Goal: Task Accomplishment & Management: Use online tool/utility

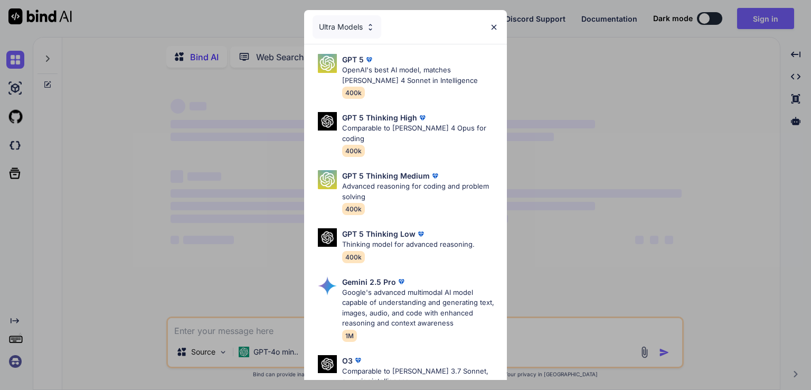
type textarea "x"
click at [411, 69] on p "OpenAI's best AI model, matches [PERSON_NAME] 4 Sonnet in Intelligence" at bounding box center [420, 75] width 156 height 21
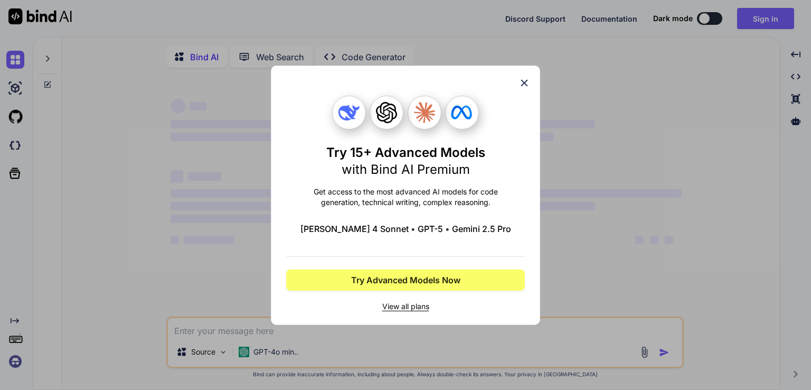
click at [525, 78] on icon at bounding box center [524, 83] width 12 height 12
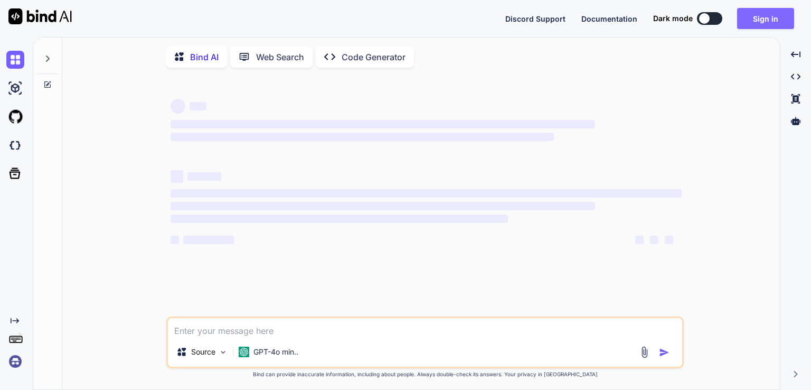
click at [758, 22] on button "Sign in" at bounding box center [765, 18] width 57 height 21
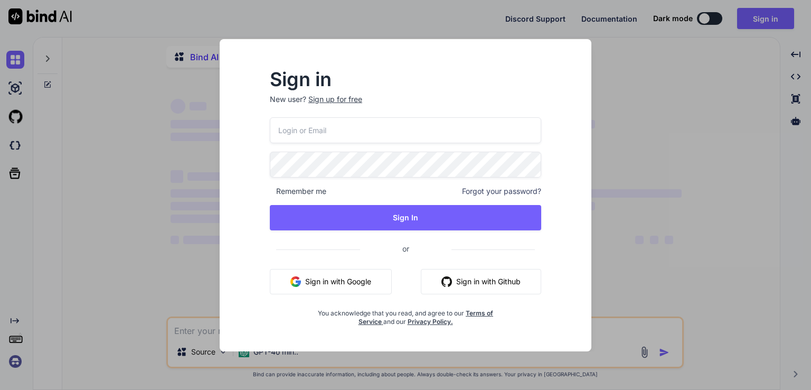
click at [330, 97] on div "Sign up for free" at bounding box center [335, 99] width 54 height 11
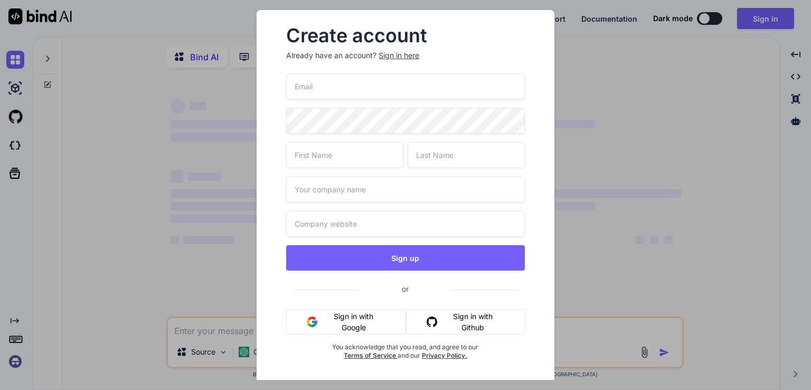
click at [330, 97] on input "email" at bounding box center [405, 86] width 238 height 26
type input "nurahmed.bc@gmail.com"
click at [329, 149] on input "text" at bounding box center [344, 155] width 117 height 26
type input "Noor"
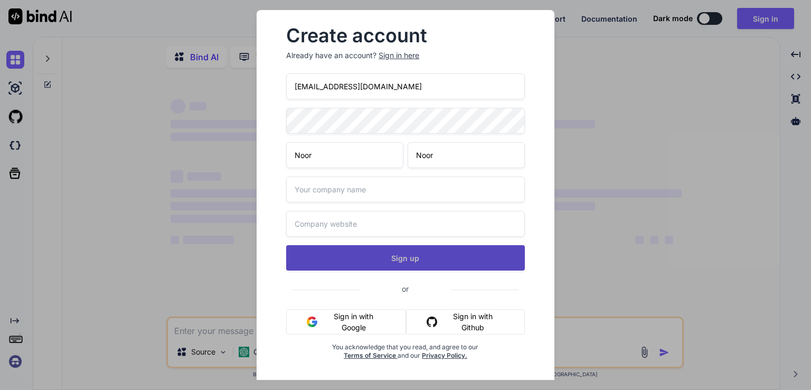
type input "Noor"
click at [359, 255] on button "Sign up" at bounding box center [405, 257] width 238 height 25
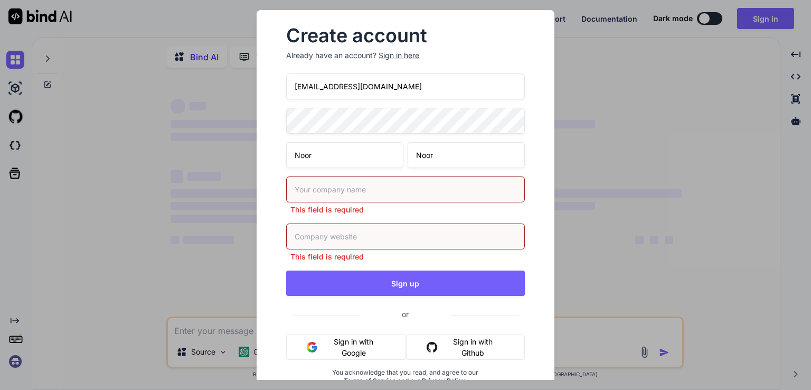
click at [348, 187] on input "text" at bounding box center [405, 189] width 238 height 26
type textarea "x"
type input "EGI IT"
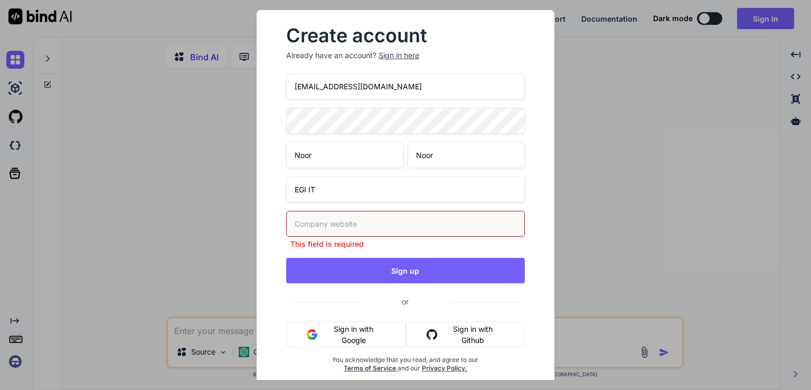
click at [336, 226] on input "text" at bounding box center [405, 224] width 238 height 26
type input "E"
type input "H"
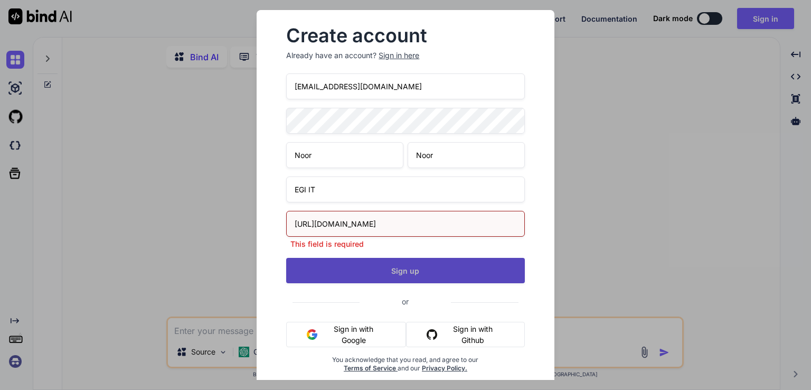
type input "https://egiit.com"
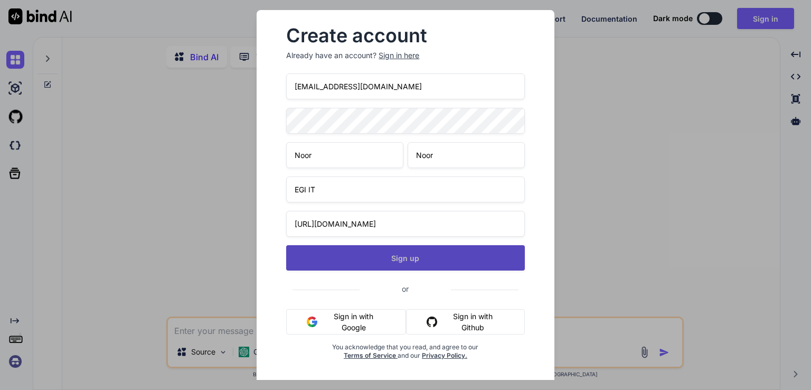
click at [414, 269] on button "Sign up" at bounding box center [405, 257] width 238 height 25
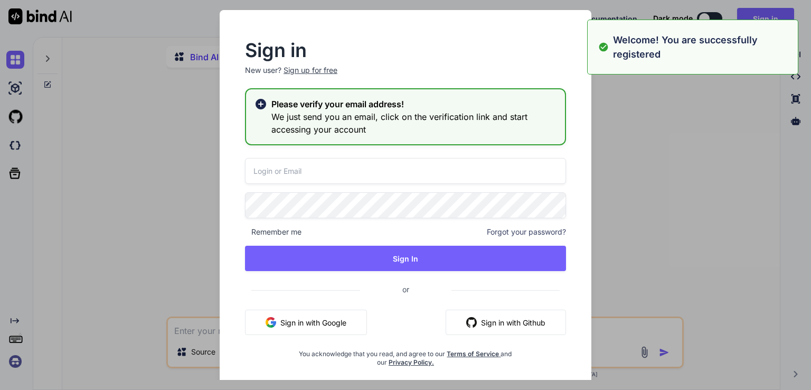
type textarea "x"
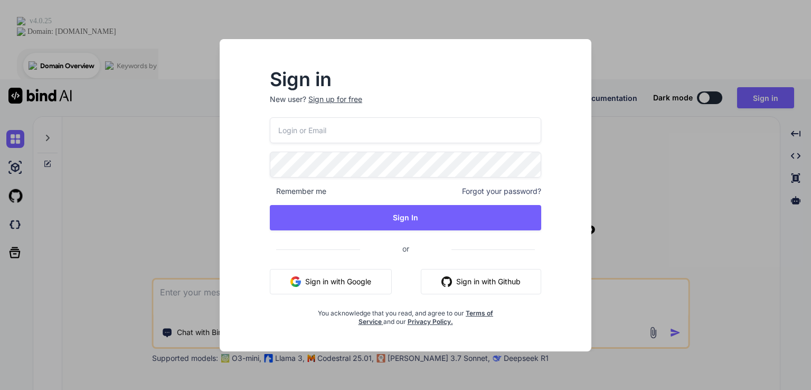
type textarea "x"
click at [360, 133] on input "email" at bounding box center [405, 130] width 271 height 26
type input "[EMAIL_ADDRESS][DOMAIN_NAME]"
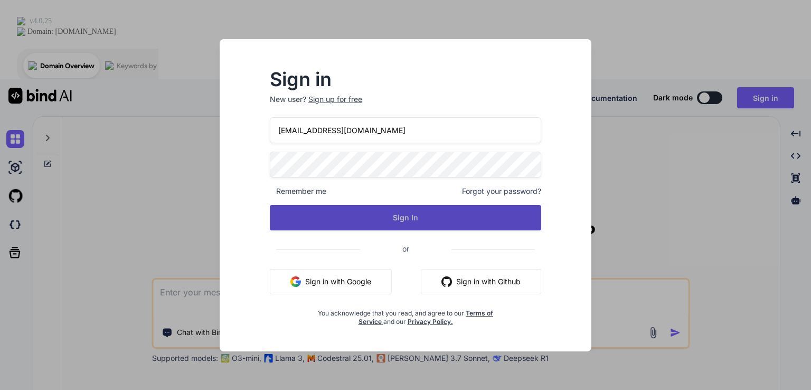
click at [432, 217] on button "Sign In" at bounding box center [405, 217] width 271 height 25
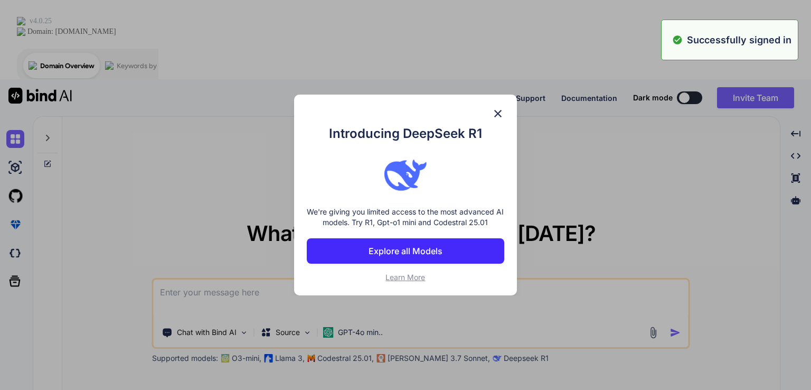
type textarea "x"
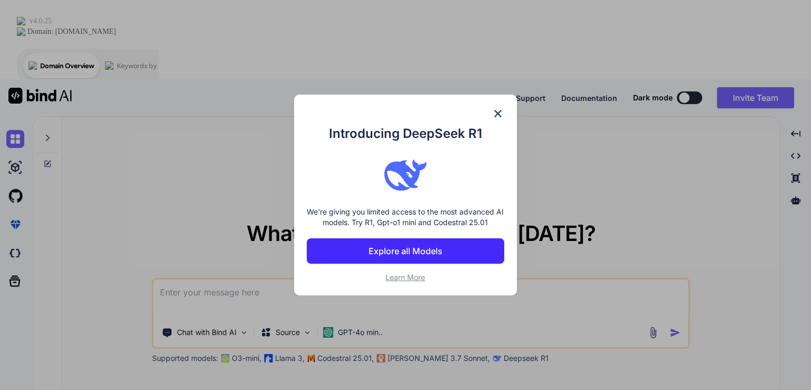
click at [496, 113] on img at bounding box center [497, 113] width 13 height 13
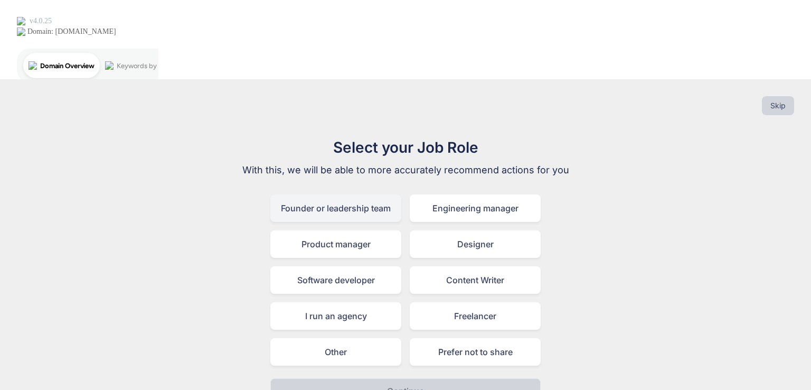
click at [328, 194] on div "Founder or leadership team" at bounding box center [335, 207] width 131 height 27
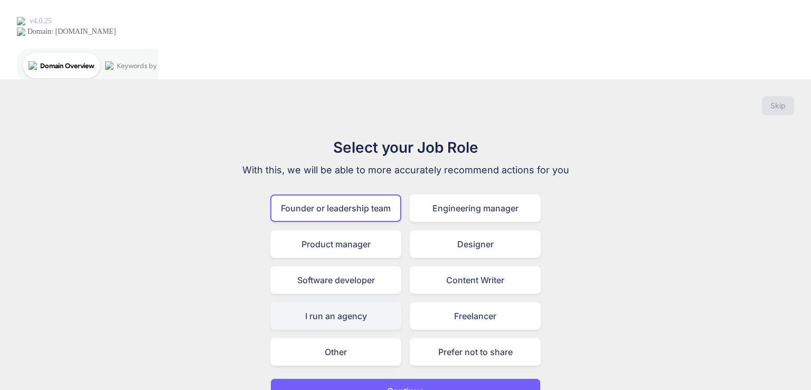
click at [348, 302] on div "I run an agency" at bounding box center [335, 315] width 131 height 27
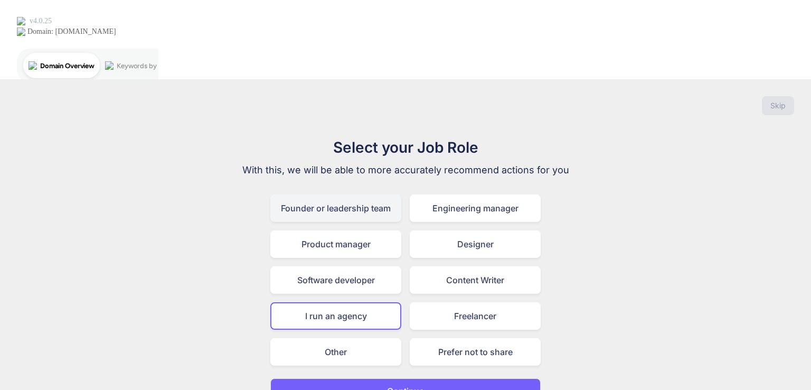
click at [327, 194] on div "Founder or leadership team" at bounding box center [335, 207] width 131 height 27
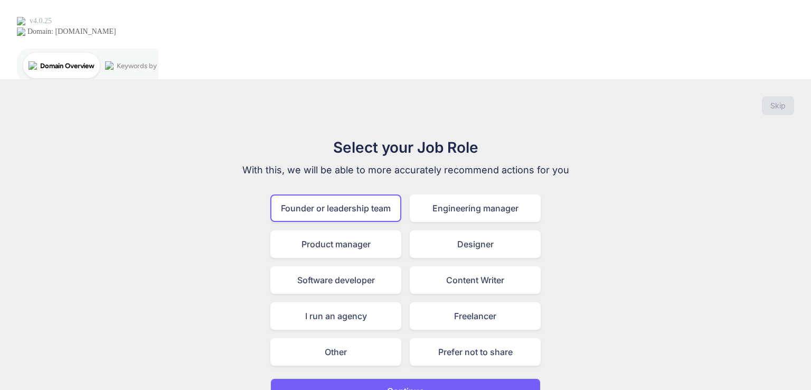
click at [414, 384] on p "Continue" at bounding box center [405, 390] width 37 height 13
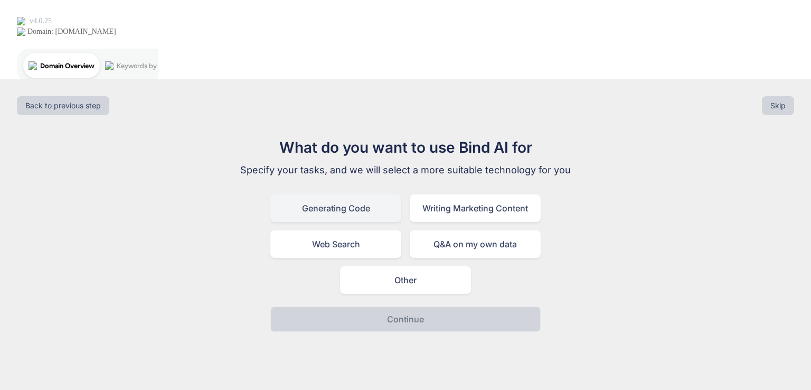
click at [347, 194] on div "Generating Code" at bounding box center [335, 207] width 131 height 27
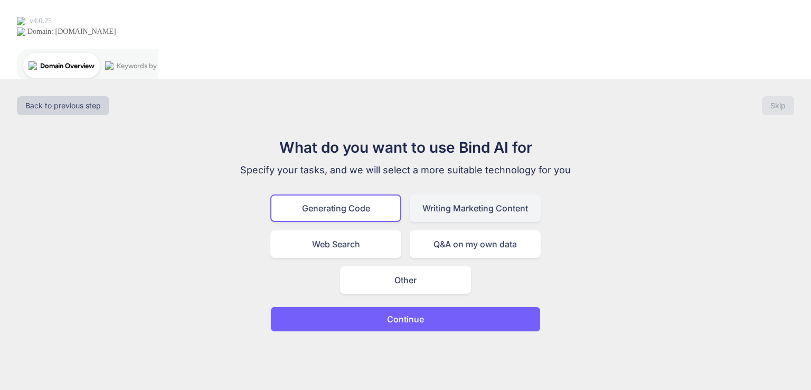
click at [445, 194] on div "Writing Marketing Content" at bounding box center [475, 207] width 131 height 27
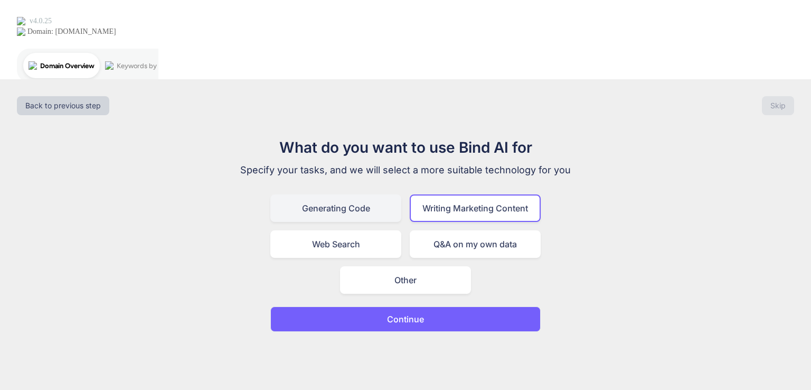
click at [359, 194] on div "Generating Code" at bounding box center [335, 207] width 131 height 27
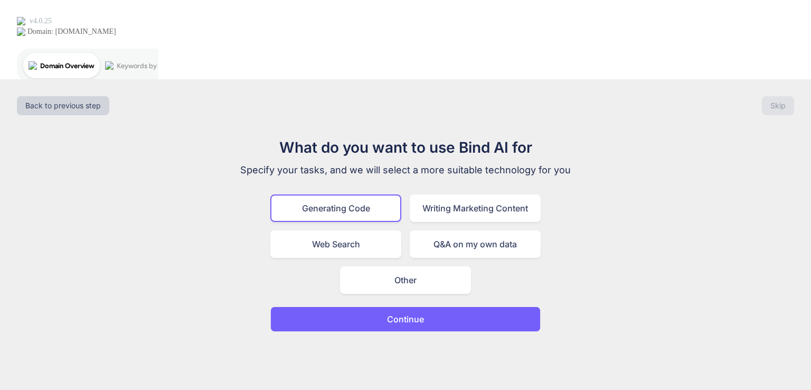
click at [429, 306] on button "Continue" at bounding box center [405, 318] width 270 height 25
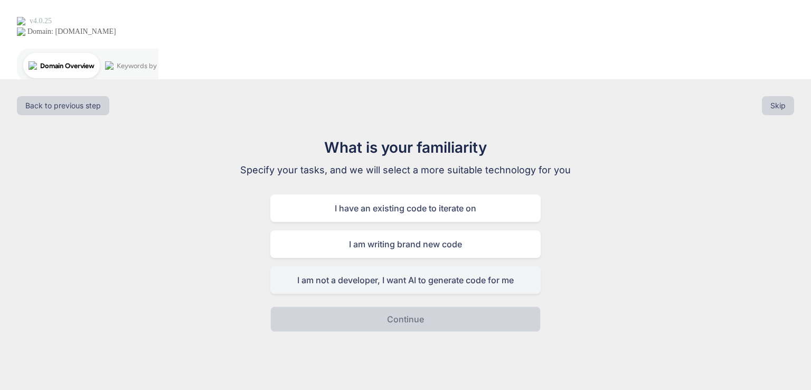
click at [431, 266] on div "I am not a developer, I want AI to generate code for me" at bounding box center [405, 279] width 270 height 27
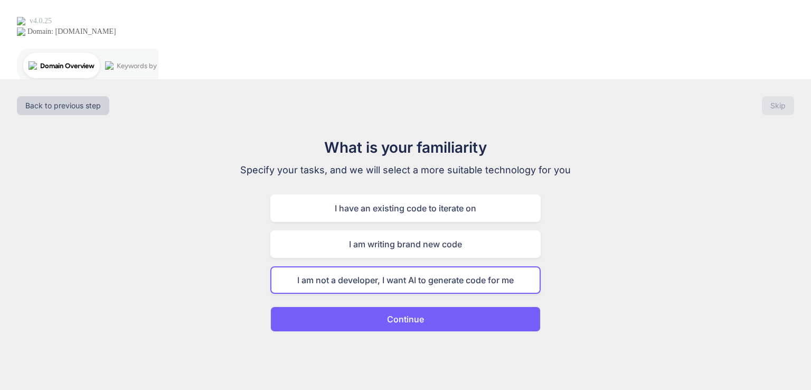
click at [419, 312] on p "Continue" at bounding box center [405, 318] width 37 height 13
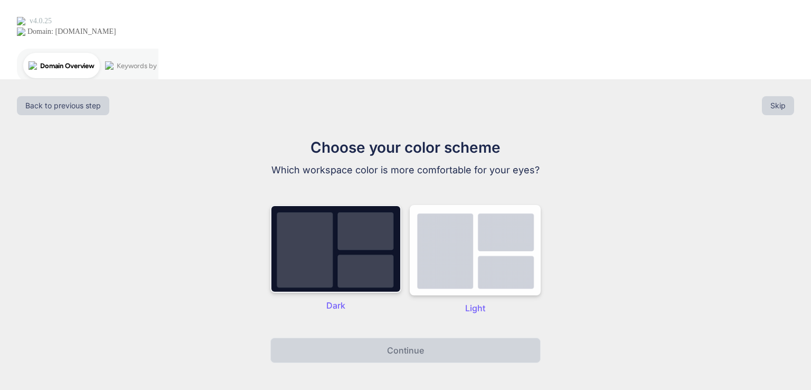
click at [288, 205] on img at bounding box center [335, 249] width 131 height 88
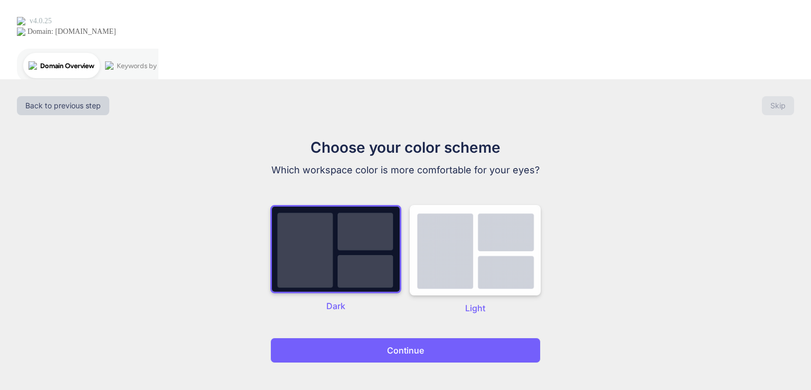
click at [407, 344] on p "Continue" at bounding box center [405, 350] width 37 height 13
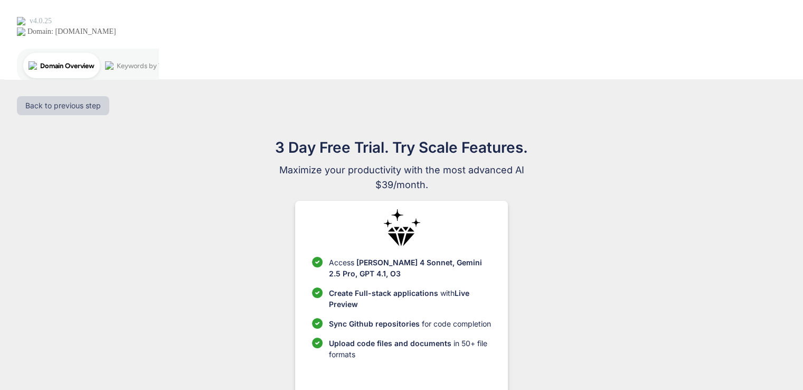
click at [630, 255] on div "3 Day Free Trial. Try Scale Features. Maximize your productivity with the most …" at bounding box center [401, 300] width 473 height 329
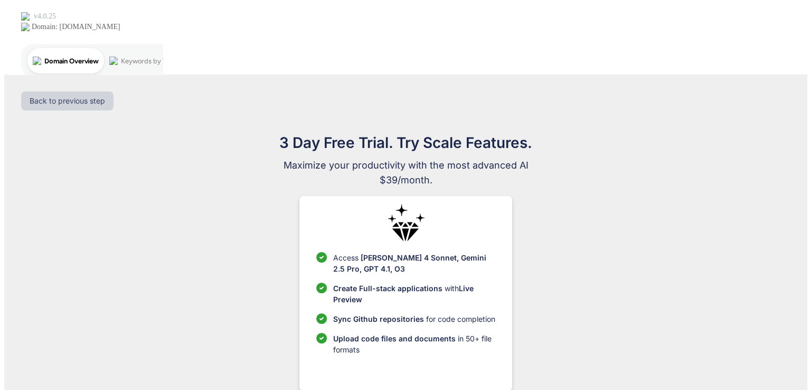
scroll to position [0, 0]
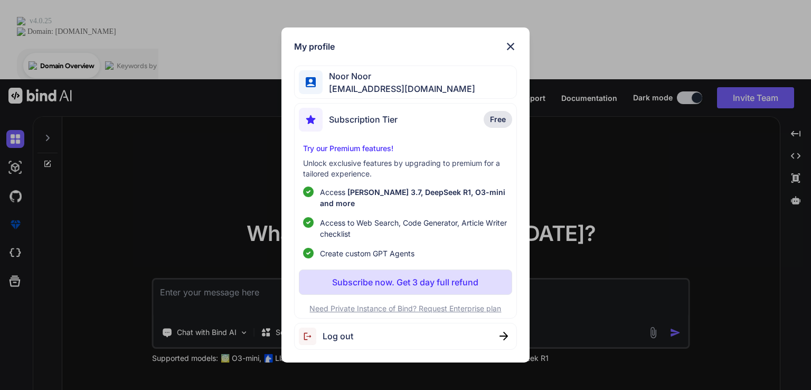
click at [378, 125] on span "Subscription Tier" at bounding box center [363, 119] width 69 height 13
click at [359, 153] on p "Try our Premium features!" at bounding box center [405, 148] width 204 height 11
click at [511, 50] on img at bounding box center [510, 46] width 13 height 13
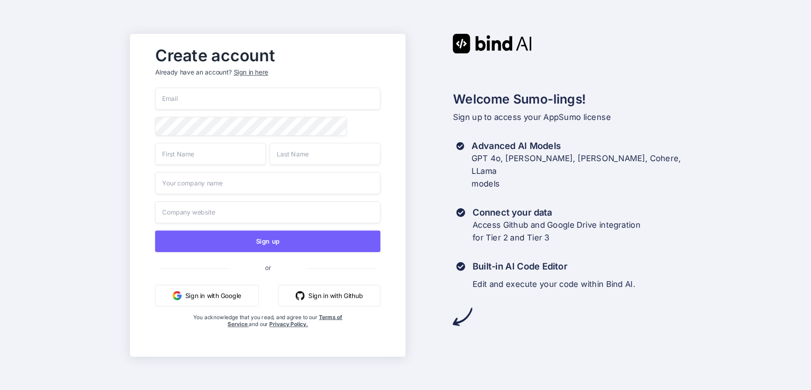
click at [243, 70] on div "Sign in here" at bounding box center [250, 72] width 34 height 9
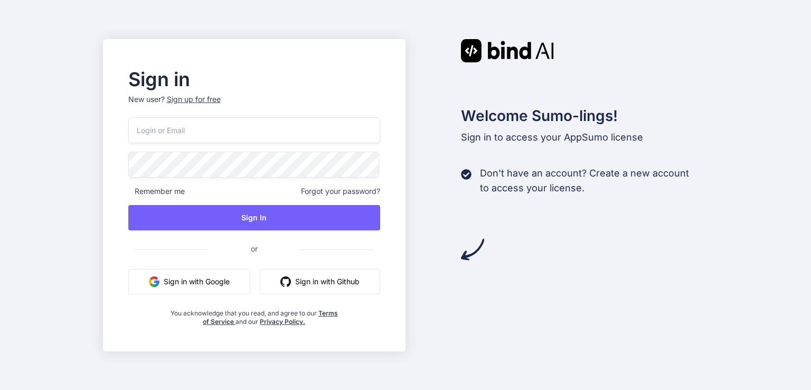
click at [194, 135] on input "email" at bounding box center [254, 130] width 252 height 26
type input "nurahmed.bc@gmail.com"
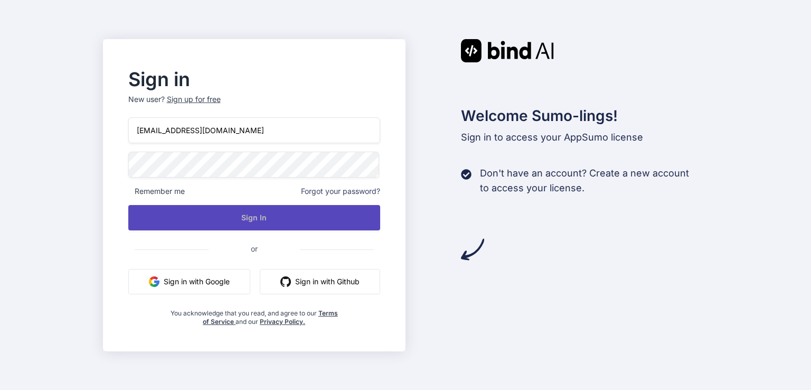
click at [249, 219] on button "Sign In" at bounding box center [254, 217] width 252 height 25
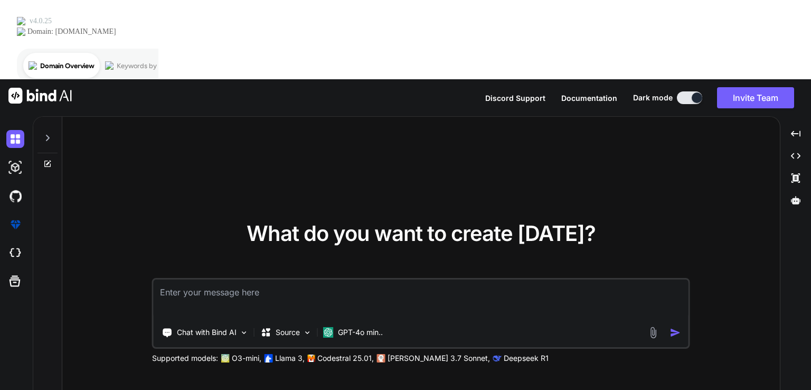
type textarea "x"
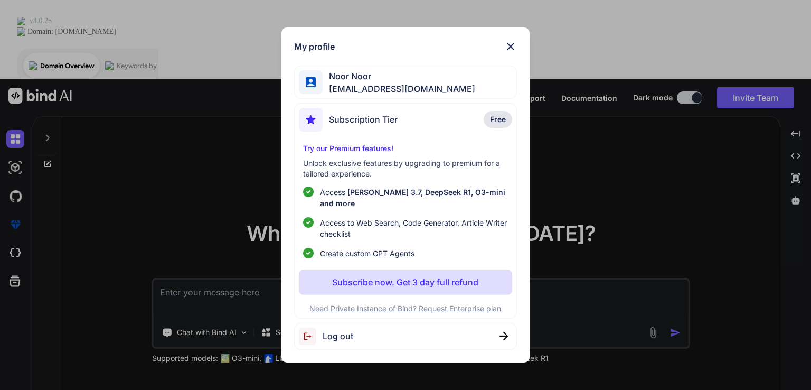
click at [508, 48] on img at bounding box center [510, 46] width 13 height 13
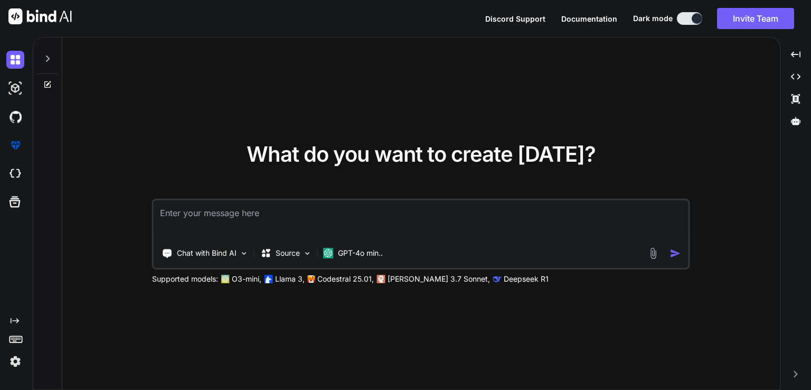
type textarea "x"
click at [17, 362] on img at bounding box center [15, 361] width 18 height 18
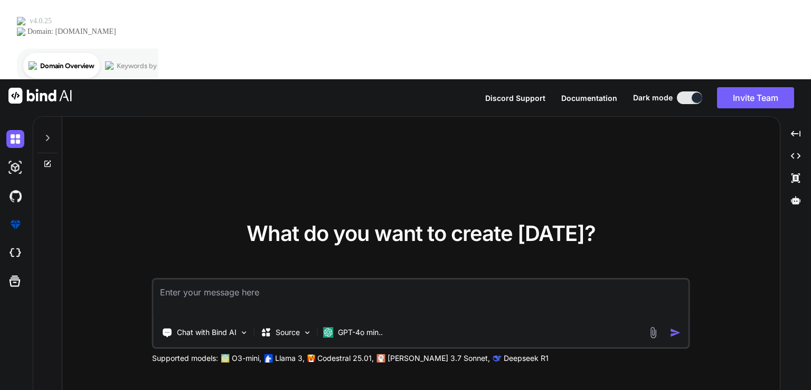
type textarea "x"
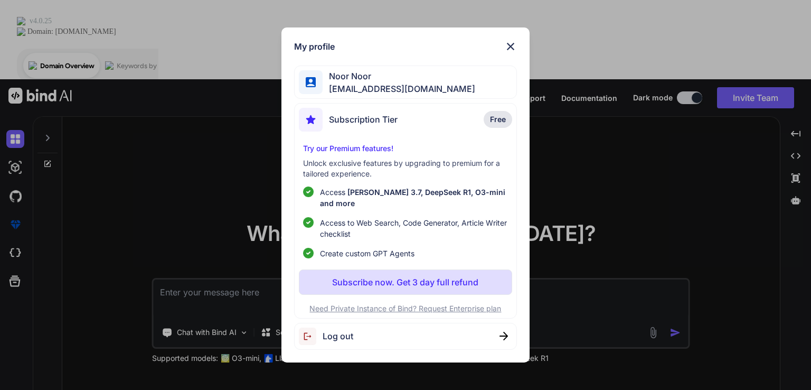
click at [510, 49] on img at bounding box center [510, 46] width 13 height 13
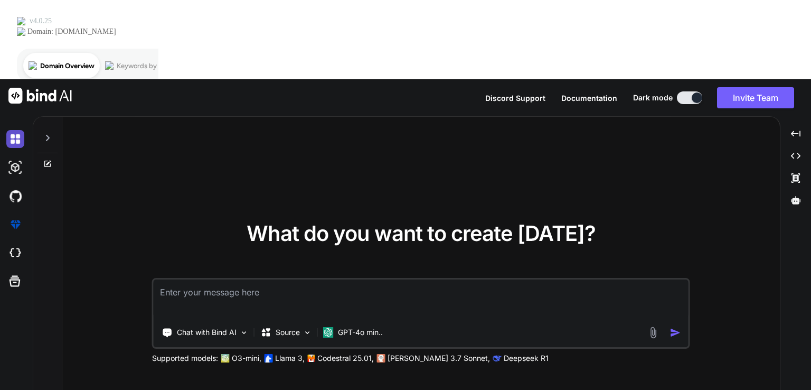
click at [13, 130] on img at bounding box center [15, 139] width 18 height 18
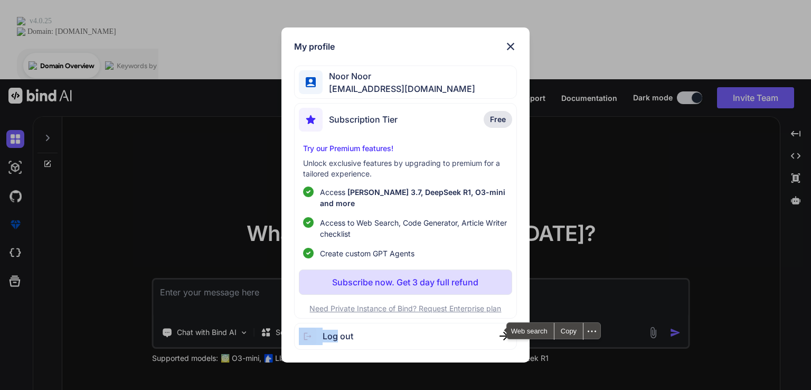
click at [15, 359] on div "My profile Noor Noor [EMAIL_ADDRESS][DOMAIN_NAME] Subscription Tier Free Try ou…" at bounding box center [405, 195] width 811 height 390
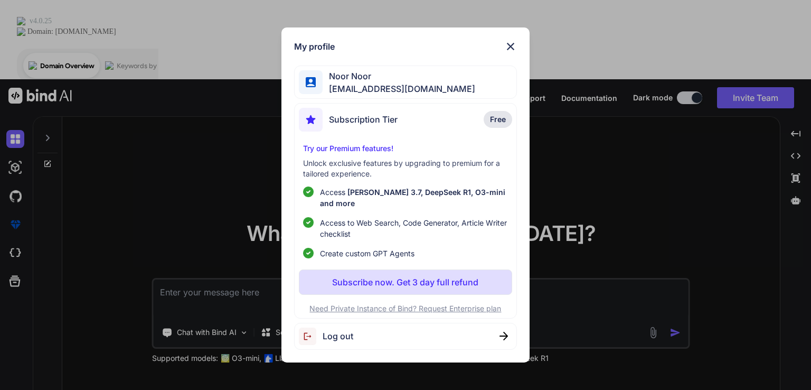
click at [504, 331] on img at bounding box center [503, 335] width 8 height 8
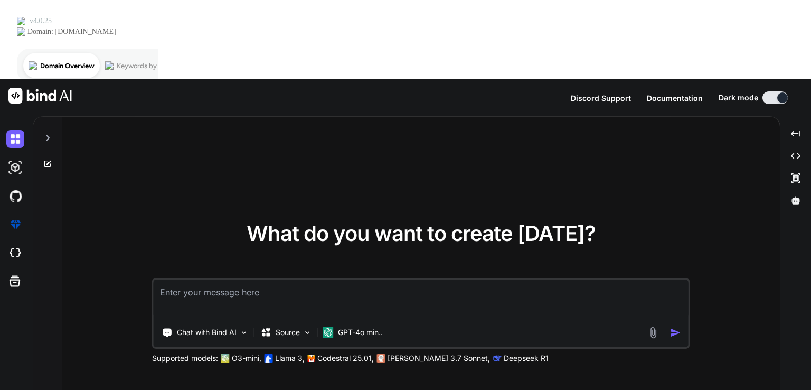
type textarea "x"
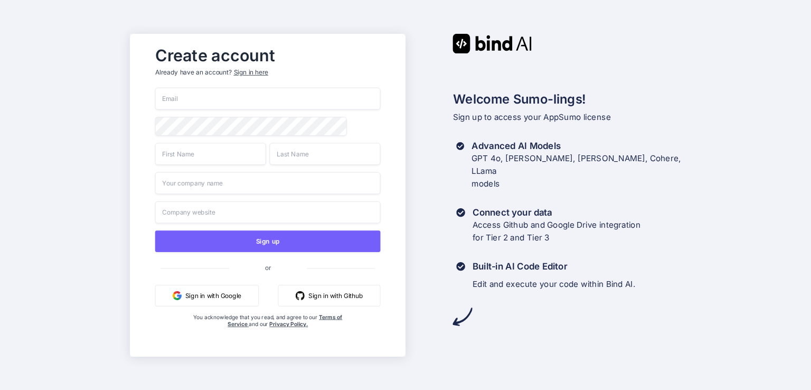
click at [230, 93] on input "email" at bounding box center [267, 99] width 225 height 22
click at [226, 99] on input "email" at bounding box center [267, 99] width 225 height 22
type input "n"
click at [246, 69] on div "Sign in here" at bounding box center [250, 72] width 34 height 9
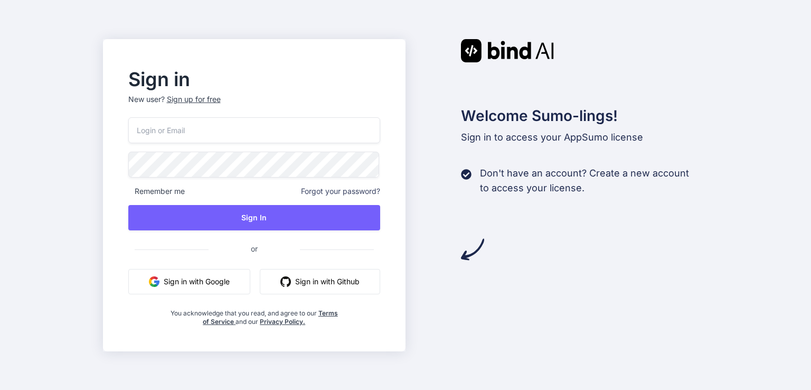
click at [203, 124] on input "email" at bounding box center [254, 130] width 252 height 26
type input "[EMAIL_ADDRESS][DOMAIN_NAME]"
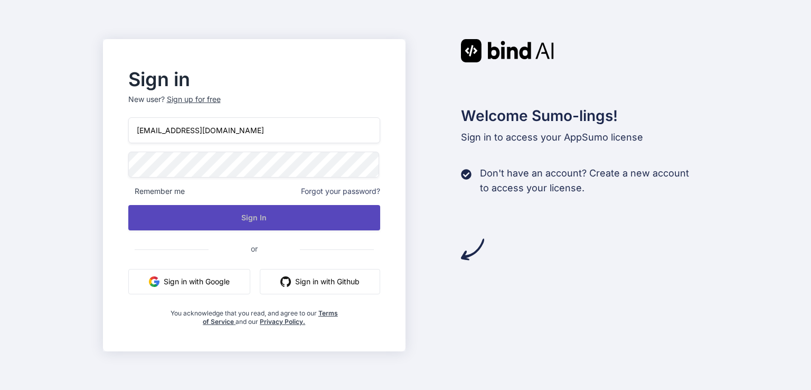
click at [260, 215] on button "Sign In" at bounding box center [254, 217] width 252 height 25
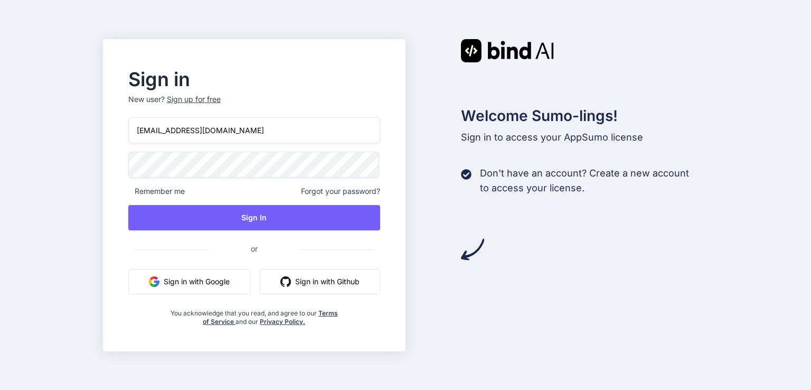
click at [99, 209] on div "Sign in New user? Sign up for free nurahmed.bc@gmail.com Remember me Forgot you…" at bounding box center [405, 195] width 811 height 390
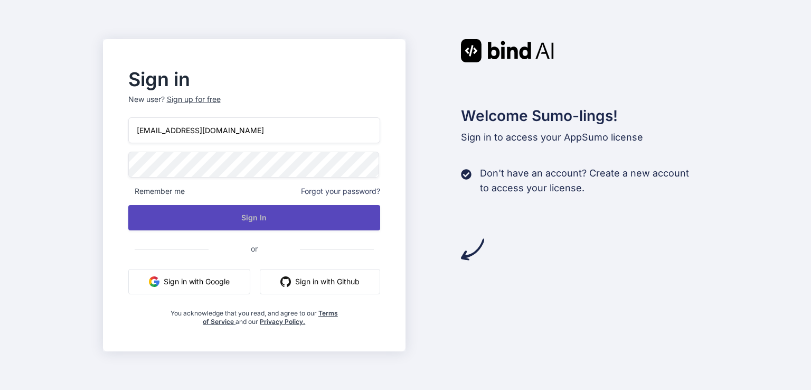
click at [247, 217] on button "Sign In" at bounding box center [254, 217] width 252 height 25
click at [232, 220] on button "Sign In" at bounding box center [254, 217] width 252 height 25
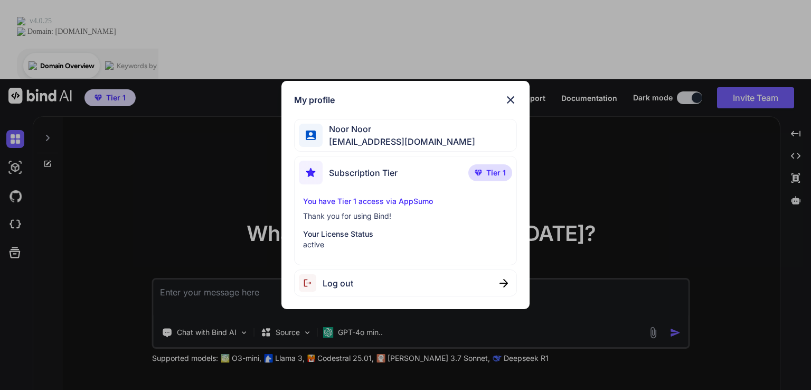
click at [399, 197] on p "You have Tier 1 access via AppSumo" at bounding box center [405, 201] width 204 height 11
click at [345, 235] on p "Your License Status" at bounding box center [405, 234] width 204 height 11
click at [405, 201] on p "You have Tier 1 access via AppSumo" at bounding box center [405, 201] width 204 height 11
click at [509, 100] on img at bounding box center [510, 99] width 13 height 13
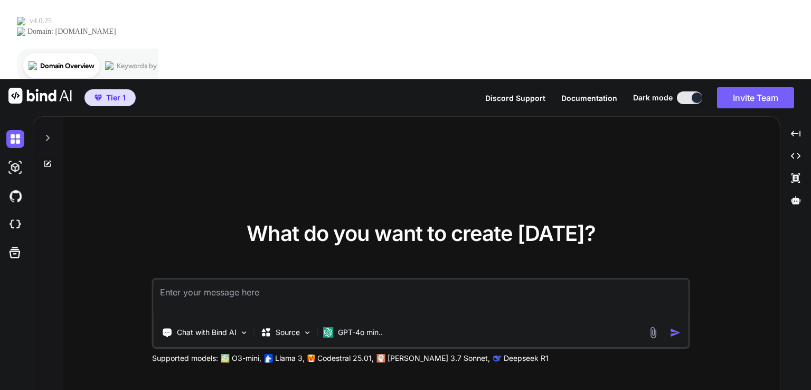
click at [35, 88] on img at bounding box center [39, 96] width 63 height 16
click at [46, 134] on icon at bounding box center [47, 138] width 8 height 8
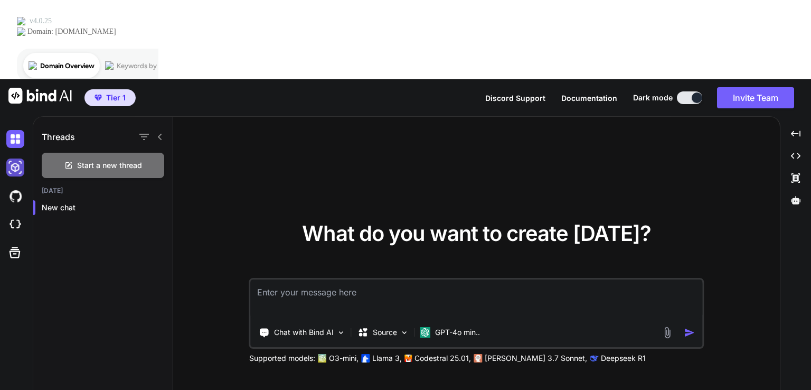
click at [14, 158] on img at bounding box center [15, 167] width 18 height 18
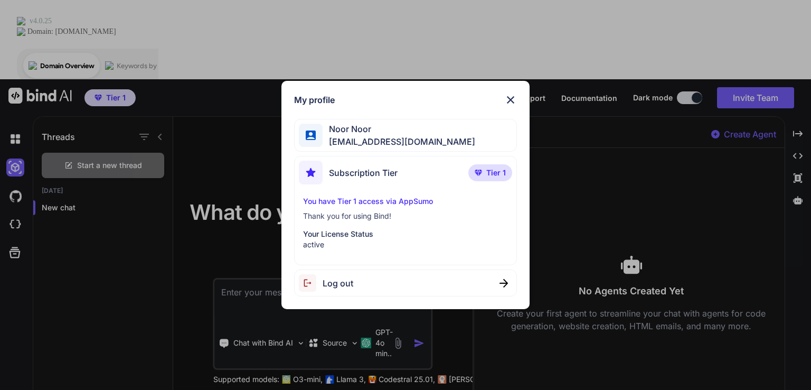
click at [498, 102] on div "My profile" at bounding box center [405, 99] width 222 height 13
click at [515, 104] on img at bounding box center [510, 99] width 13 height 13
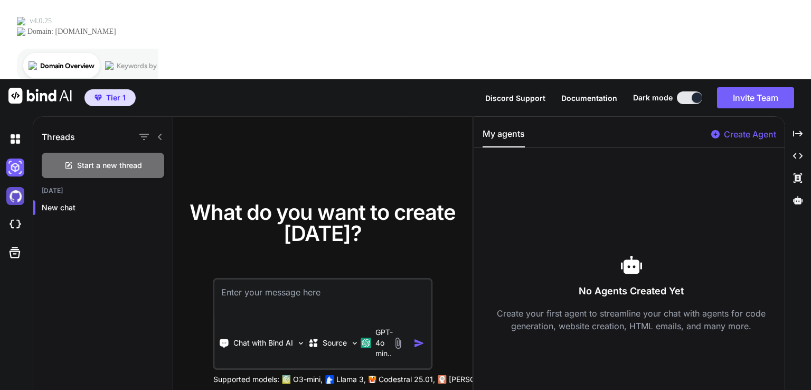
click at [18, 187] on img at bounding box center [15, 196] width 18 height 18
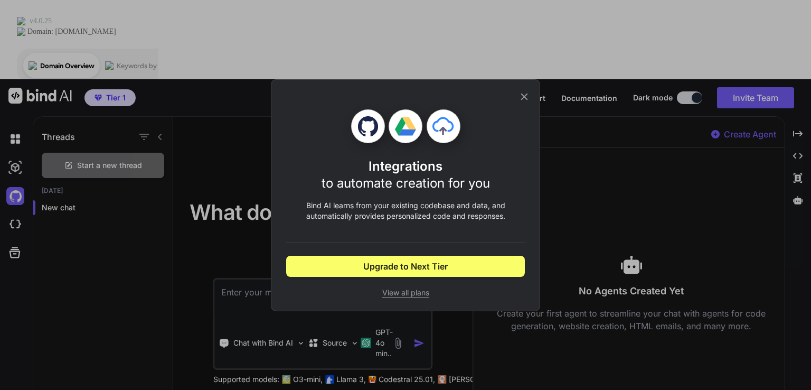
click at [525, 97] on icon at bounding box center [524, 96] width 7 height 7
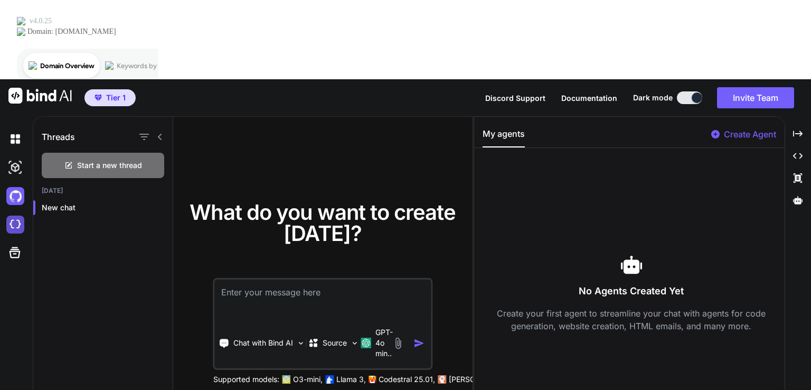
click at [14, 215] on img at bounding box center [15, 224] width 18 height 18
click at [11, 247] on icon at bounding box center [15, 252] width 11 height 11
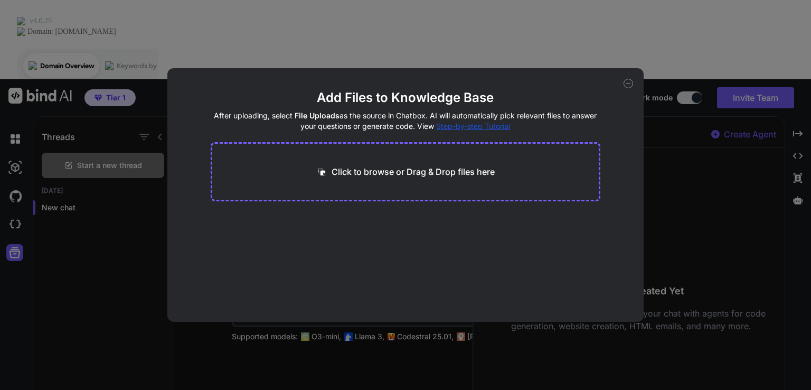
click at [66, 217] on div "Add Files to Knowledge Base After uploading, select File Uploads as the source …" at bounding box center [405, 195] width 811 height 390
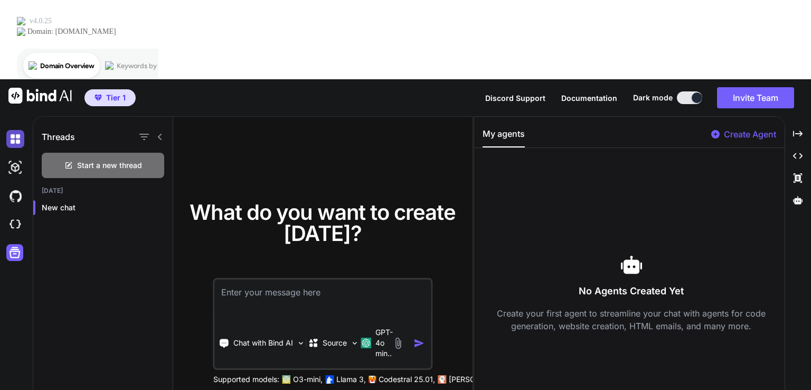
click at [14, 130] on img at bounding box center [15, 139] width 18 height 18
click at [796, 368] on div "Created with Pixso. Created with Pixso. Created with Pixso. Created with Pixso." at bounding box center [797, 297] width 17 height 344
click at [798, 129] on icon "Created with Pixso." at bounding box center [798, 134] width 10 height 10
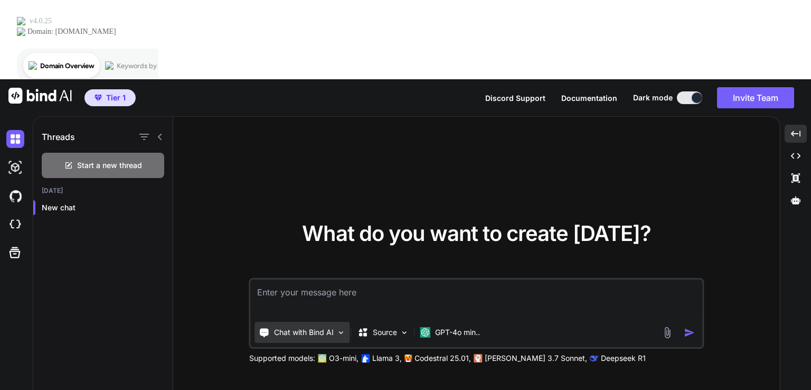
click at [325, 327] on p "Chat with Bind AI" at bounding box center [304, 332] width 60 height 11
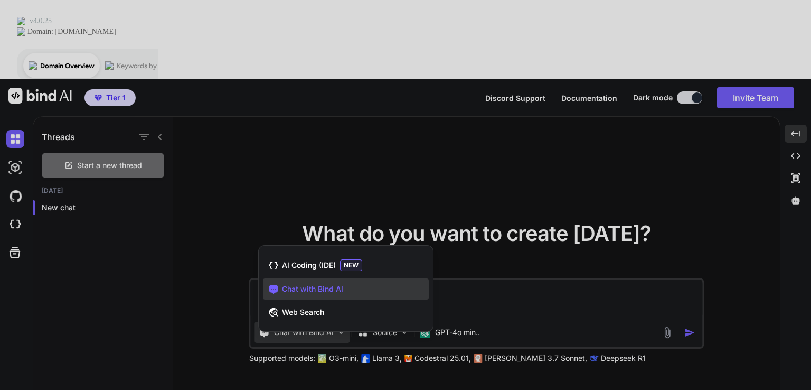
click at [303, 316] on div at bounding box center [405, 195] width 811 height 390
type textarea "x"
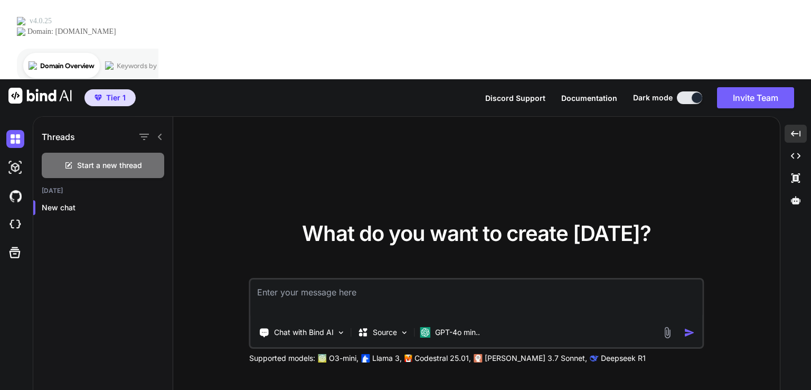
click at [291, 279] on textarea at bounding box center [476, 298] width 451 height 39
type textarea "c"
type textarea "x"
type textarea "cr"
type textarea "x"
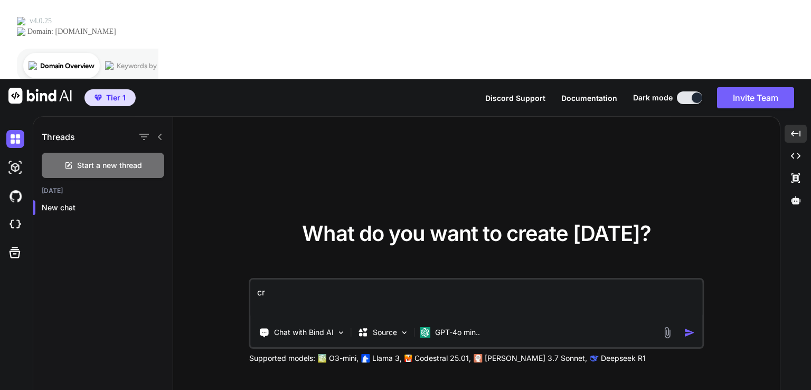
type textarea "cre"
type textarea "x"
type textarea "crea"
type textarea "x"
type textarea "creat"
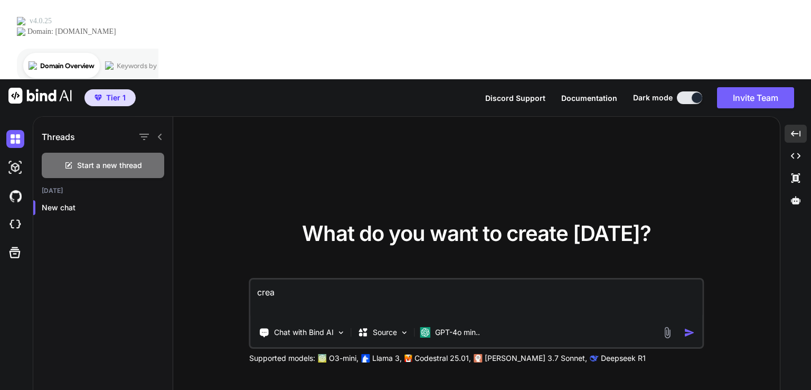
type textarea "x"
type textarea "create"
type textarea "x"
type textarea "create"
type textarea "x"
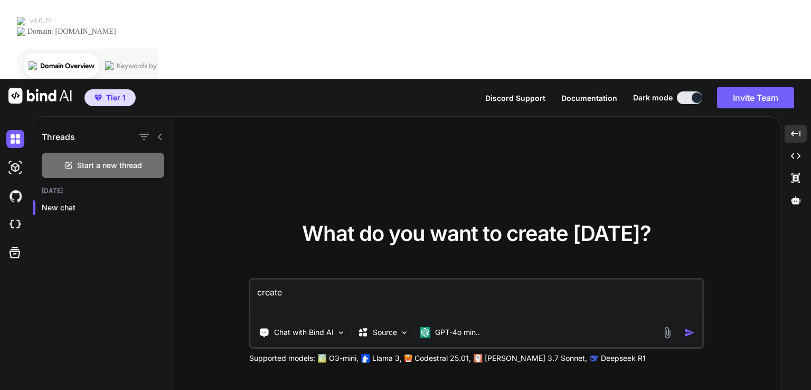
type textarea "create a"
type textarea "x"
type textarea "create a"
type textarea "x"
type textarea "create a u"
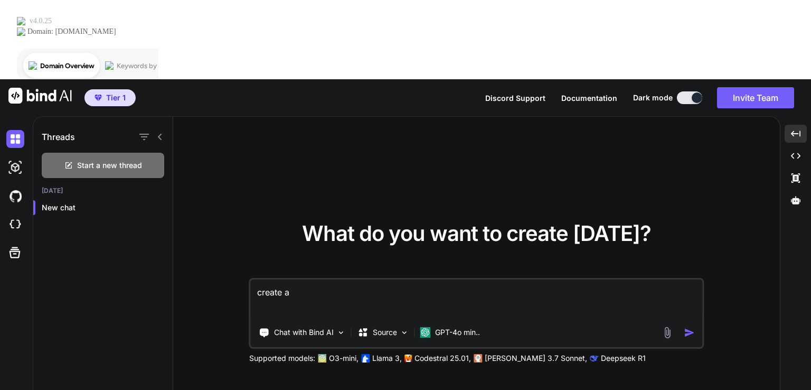
type textarea "x"
type textarea "create a ul"
type textarea "x"
type textarea "create a ult"
type textarea "x"
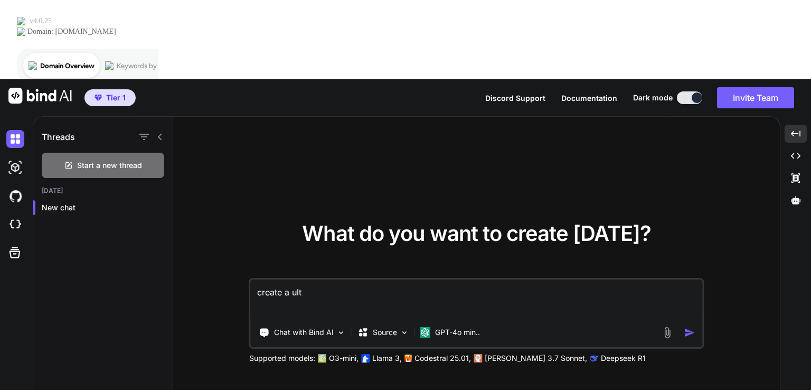
type textarea "create a ultr"
type textarea "x"
type textarea "create a ultra"
type textarea "x"
type textarea "create a ultra"
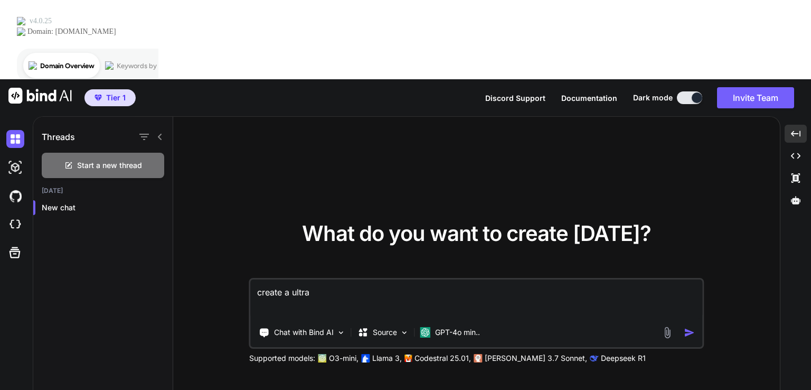
type textarea "x"
type textarea "create a ultra m"
type textarea "x"
type textarea "create a ultra mo"
type textarea "x"
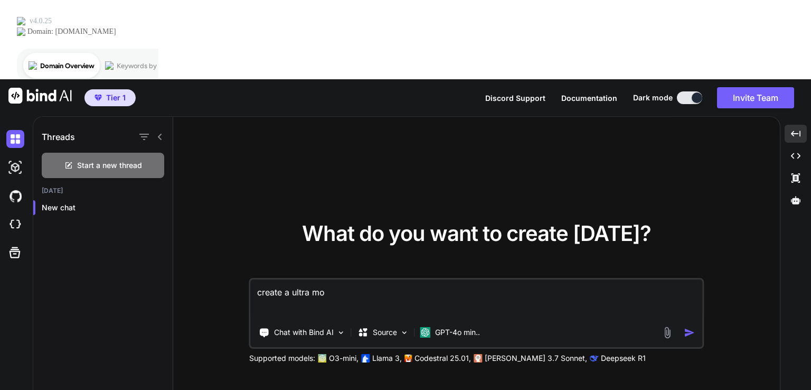
type textarea "create a ultra mor"
type textarea "x"
type textarea "create a ultra mord"
type textarea "x"
type textarea "create a ultra morde"
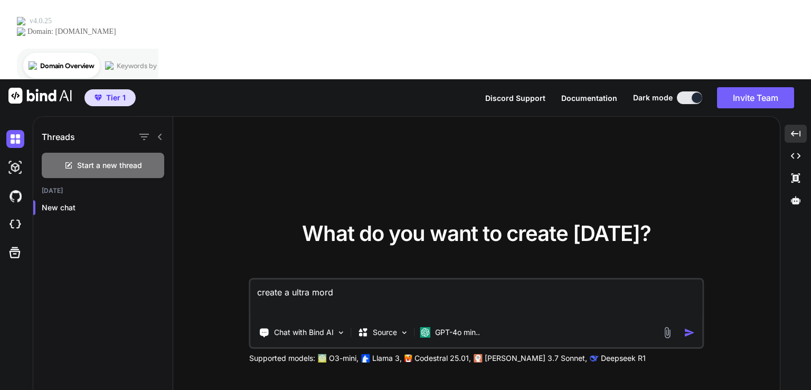
type textarea "x"
type textarea "create a ultra morder"
type textarea "x"
type textarea "create a ultra mordern"
type textarea "x"
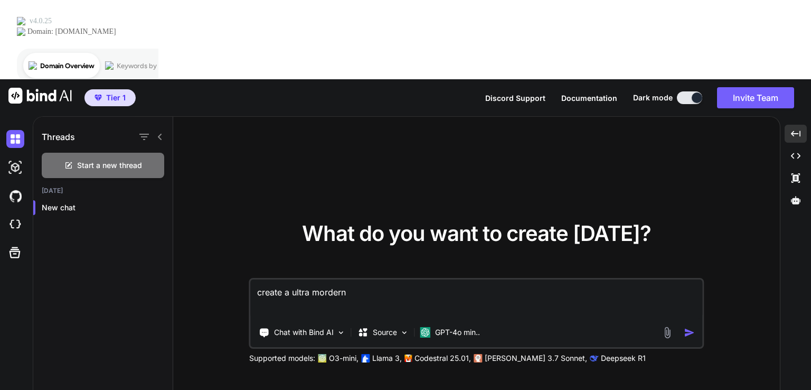
type textarea "create a ultra mordern"
type textarea "x"
type textarea "create a ultra modern w"
type textarea "x"
type textarea "create a ultra modern wee"
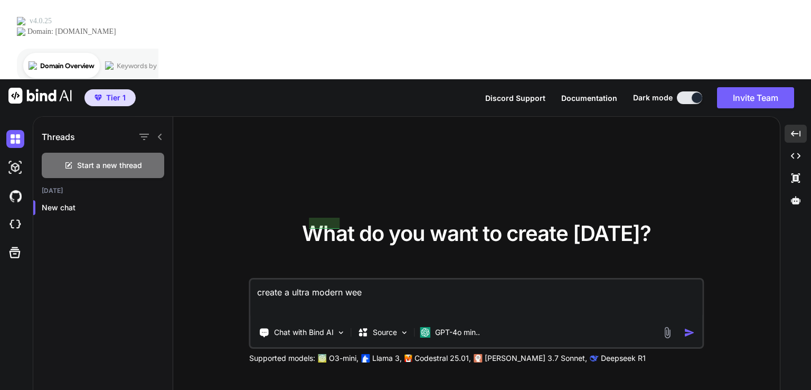
type textarea "x"
type textarea "create a ultra modern weeb"
type textarea "x"
type textarea "create a ultra modern weebs"
type textarea "x"
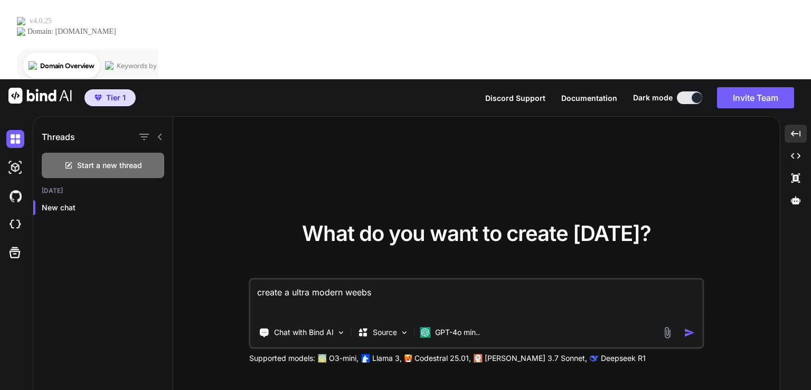
type textarea "create a ultra modern weebsi"
type textarea "x"
type textarea "create a ultra modern weebsit"
type textarea "x"
type textarea "create a ultra modern weebsite"
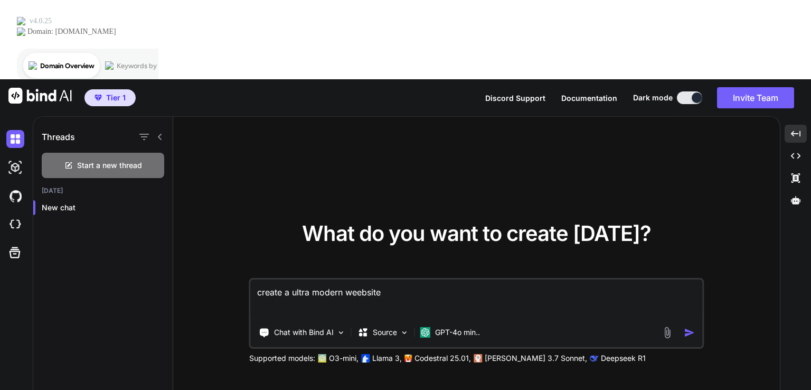
type textarea "x"
type textarea "create a ultra modern weebsite"
type textarea "x"
type textarea "create a ultra modern website n"
type textarea "x"
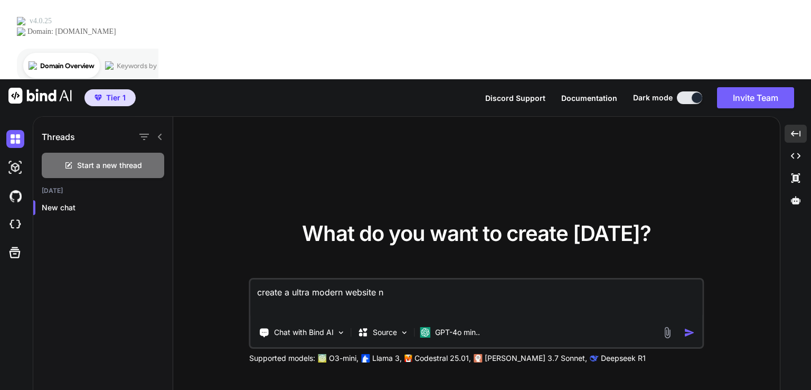
type textarea "create a ultra modern website na"
type textarea "x"
type textarea "create a ultra modern website name"
type textarea "x"
type textarea "create a ultra modern website namec"
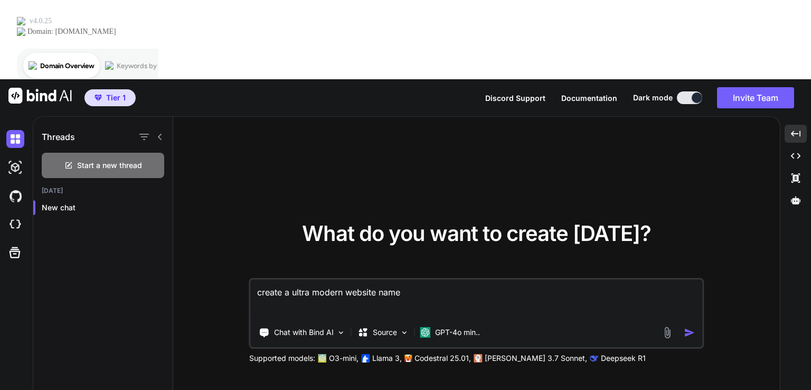
type textarea "x"
type textarea "create a ultra modern website namece"
type textarea "x"
type textarea "create a ultra modern website namec"
type textarea "x"
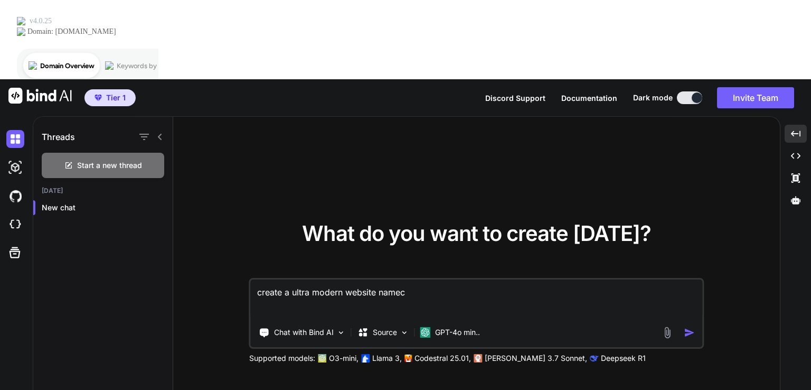
type textarea "create a ultra modern website name"
type textarea "x"
type textarea "create a ultra modern website named"
type textarea "x"
type textarea "create a ultra modern website named"
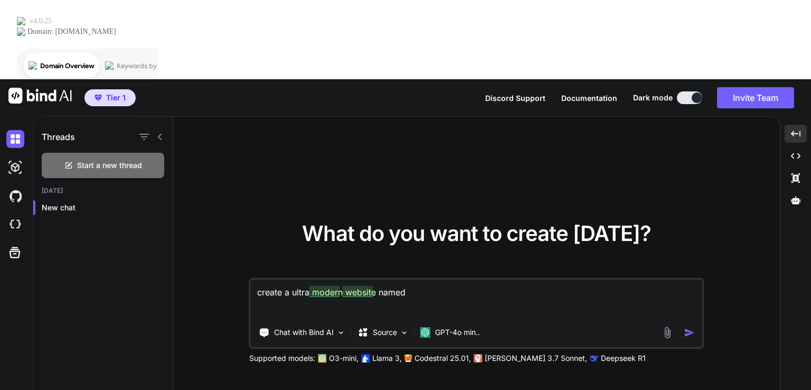
type textarea "x"
type textarea "create a ultra modern website named s"
type textarea "x"
type textarea "create a ultra modern website named su"
type textarea "x"
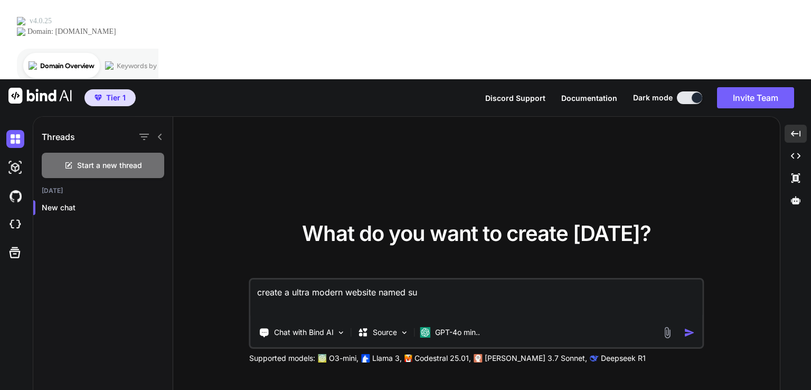
type textarea "create a ultra modern website named sun"
type textarea "x"
type textarea "create a ultra modern website named suns"
type textarea "x"
type textarea "create a ultra modern website named sunsm"
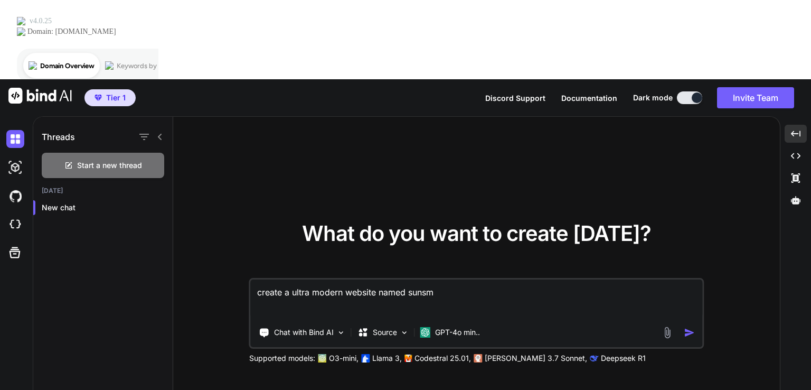
type textarea "x"
type textarea "create a ultra modern website named sunsmt"
type textarea "x"
type textarea "create a ultra modern website named sunsmtp"
type textarea "x"
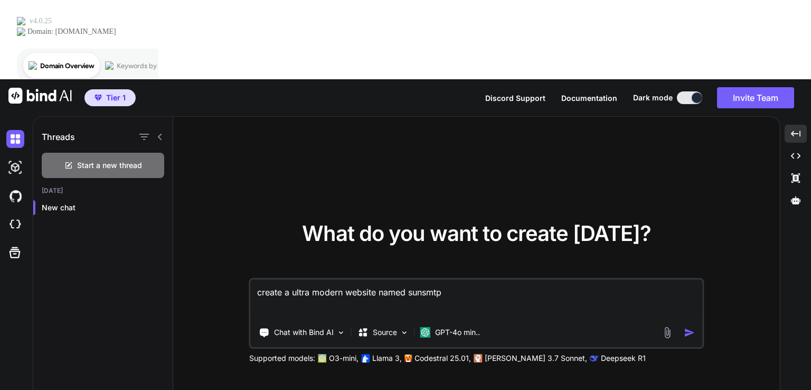
type textarea "create a ultra modern website named sunsmtp,"
type textarea "x"
type textarea "create a ultra modern website named sunsmtp,"
type textarea "x"
type textarea "create a ultra modern website named sunsmtp, s"
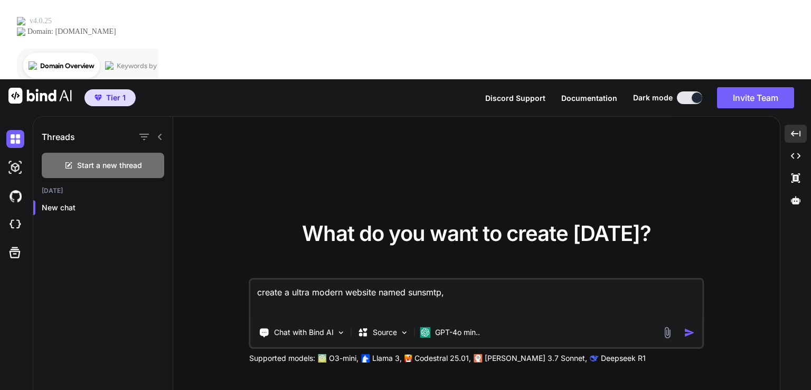
type textarea "x"
type textarea "create a ultra modern website named sunsmtp,"
type textarea "x"
type textarea "create a ultra modern website named sunsmtp, w"
type textarea "x"
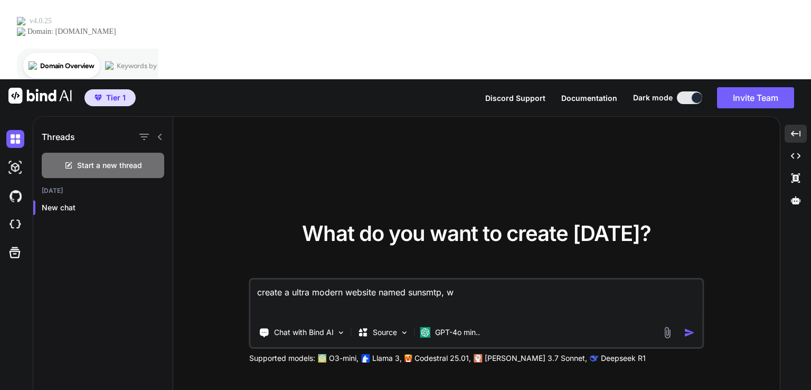
type textarea "create a ultra modern website named sunsmtp,"
type textarea "x"
type textarea "create a ultra modern website named sunsmtp, s"
type textarea "x"
type textarea "create a ultra modern website named sunsmtp, su"
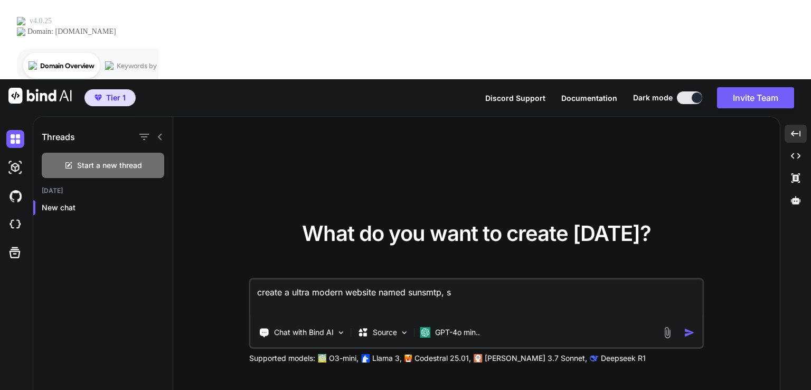
type textarea "x"
type textarea "create a ultra modern website named sunsmtp, sun"
type textarea "x"
type textarea "create a ultra modern website named sunsmtp, suns"
type textarea "x"
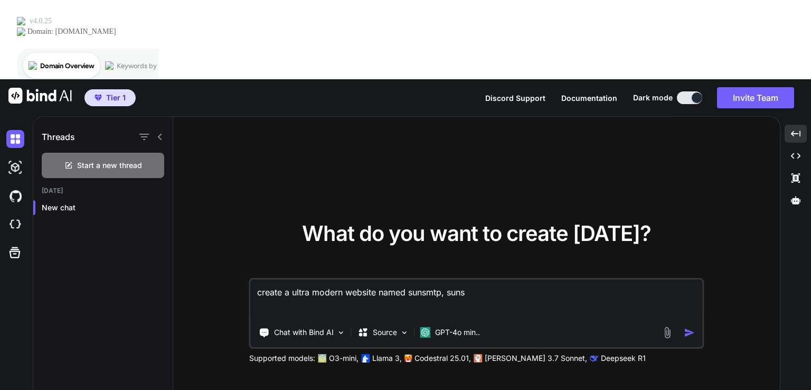
type textarea "create a ultra modern website named sunsmtp, sunst"
type textarea "x"
type textarea "create a ultra modern website named sunsmtp, suns"
type textarea "x"
type textarea "create a ultra modern website named sunsmtp, sunsm"
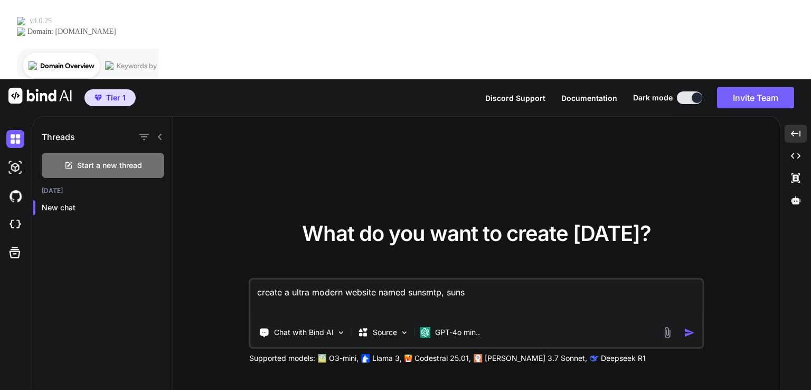
type textarea "x"
type textarea "create a ultra modern website named sunsmtp, sunsmp"
type textarea "x"
type textarea "create a ultra modern website named sunsmtp, sunsmpt"
type textarea "x"
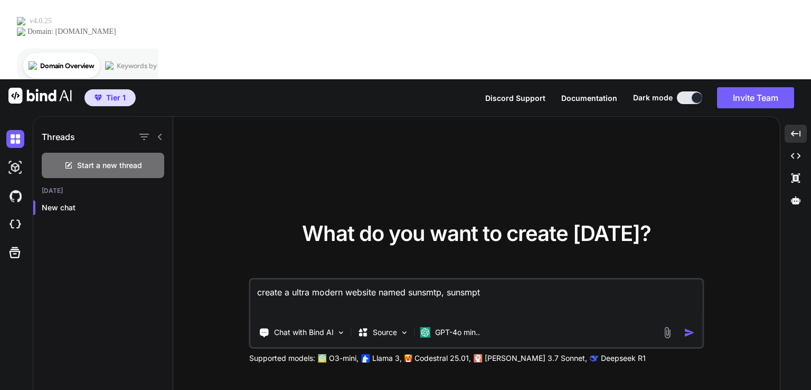
type textarea "create a ultra modern website named sunsmtp, sunsmpt"
type textarea "x"
type textarea "create a ultra modern website named sunsmtp, sunsmpt"
type textarea "x"
type textarea "create a ultra modern website named sunsmtp, sunsmp"
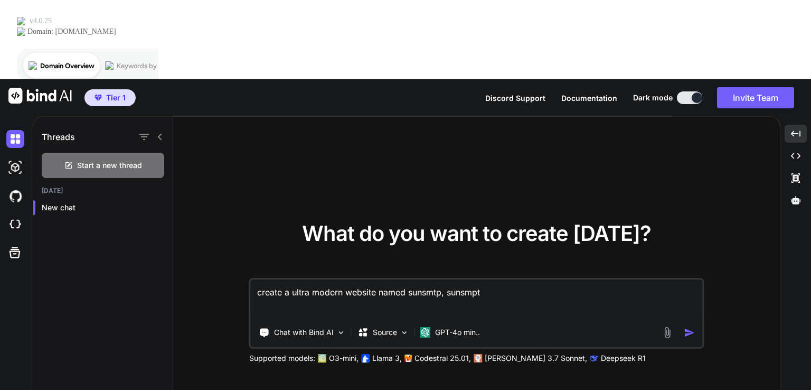
type textarea "x"
type textarea "create a ultra modern website named sunsmtp, sunsm"
type textarea "x"
type textarea "create a ultra modern website named sunsmtp, sunsmt"
type textarea "x"
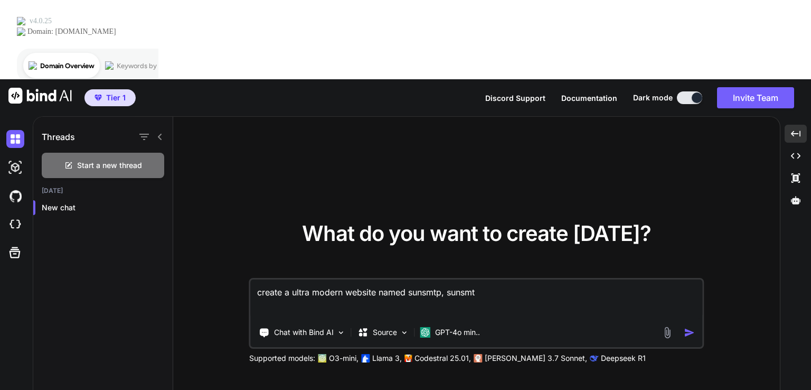
type textarea "create a ultra modern website named sunsmtp, sunsmtp"
type textarea "x"
type textarea "create a ultra modern website named sunsmtp, sunsmtp"
type textarea "x"
type textarea "create a ultra modern website named sunsmtp, sunsmtp s"
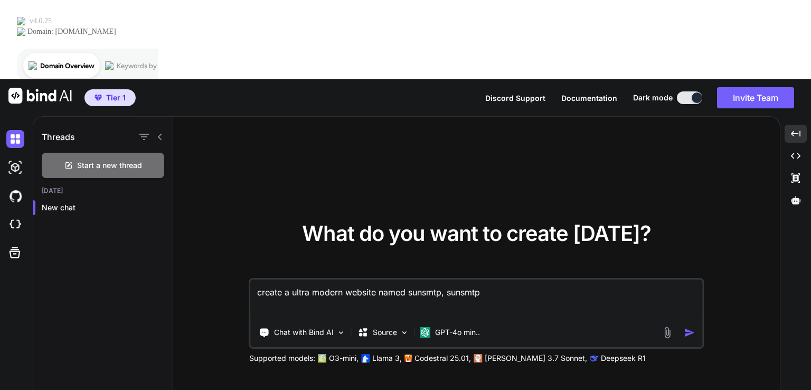
type textarea "x"
type textarea "create a ultra modern website named sunsmtp, sunsmtp"
type textarea "x"
type textarea "create a ultra modern website named sunsmtp, sunsmtp i"
type textarea "x"
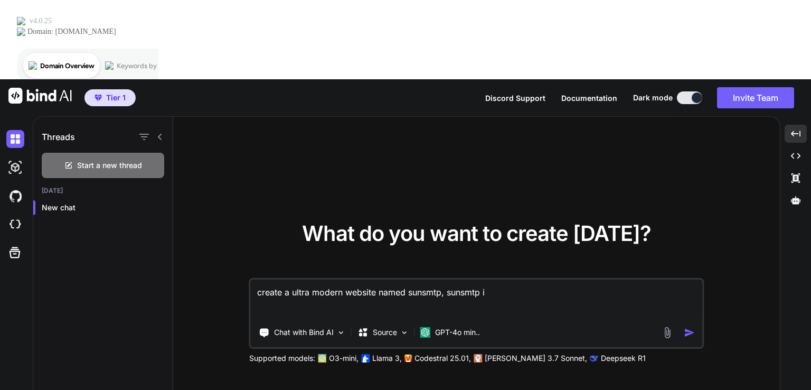
type textarea "create a ultra modern website named sunsmtp, sunsmtp is"
type textarea "x"
type textarea "create a ultra modern website named sunsmtp, sunsmtp is"
type textarea "x"
type textarea "create a ultra modern website named sunsmtp, sunsmtp is s"
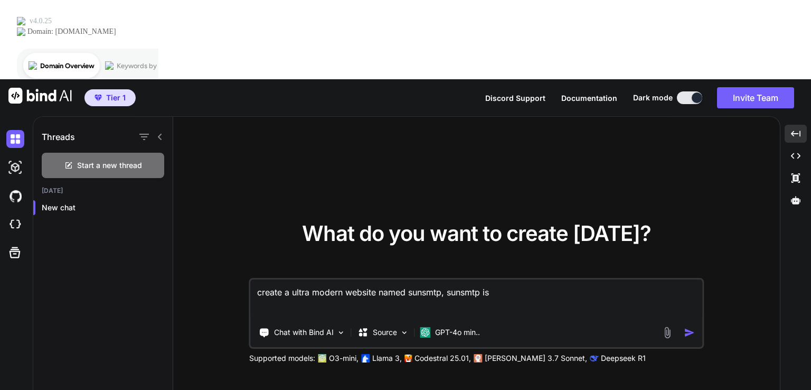
type textarea "x"
type textarea "create a ultra modern website named sunsmtp, sunsmtp is sp"
type textarea "x"
type textarea "create a ultra modern website named sunsmtp, sunsmtp is spe"
type textarea "x"
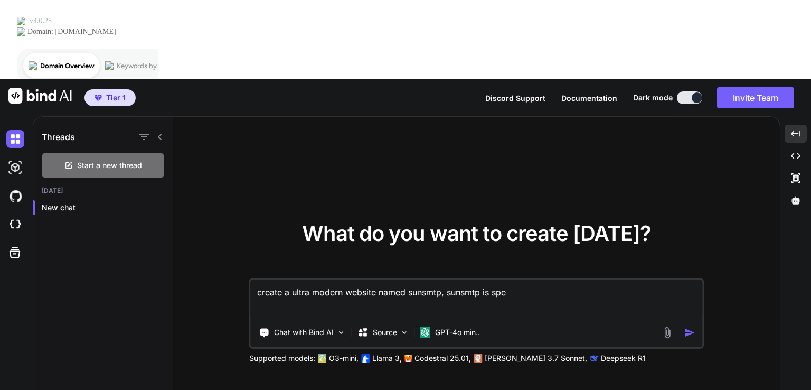
type textarea "create a ultra modern website named sunsmtp, sunsmtp is spec"
type textarea "x"
type textarea "create a ultra modern website named sunsmtp, sunsmtp is speci"
type textarea "x"
type textarea "create a ultra modern website named sunsmtp, sunsmtp is specia"
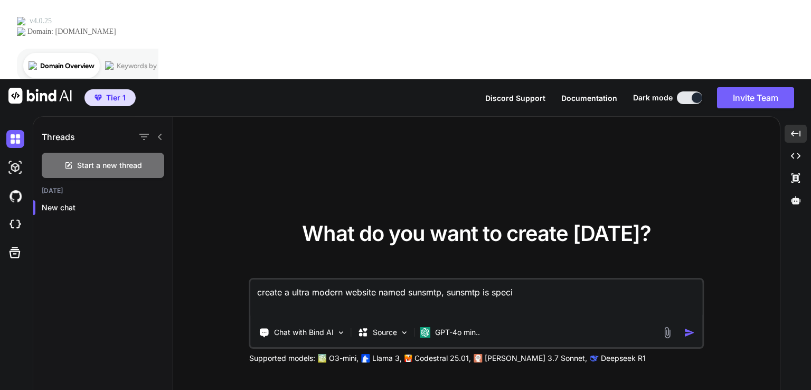
type textarea "x"
type textarea "create a ultra modern website named sunsmtp, sunsmtp is special"
type textarea "x"
type textarea "create a ultra modern website named sunsmtp, sunsmtp is speciall"
type textarea "x"
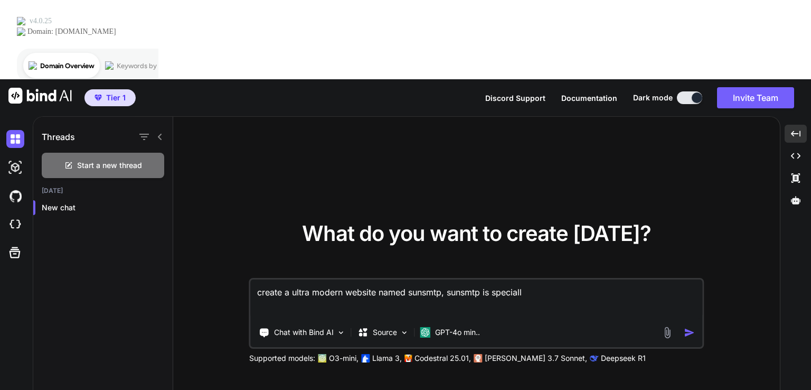
type textarea "create a ultra modern website named sunsmtp, sunsmtp is specially"
type textarea "x"
type textarea "create a ultra modern website named sunsmtp, sunsmtp is specially"
type textarea "x"
type textarea "create a ultra modern website named sunsmtp, sunsmtp is specially f"
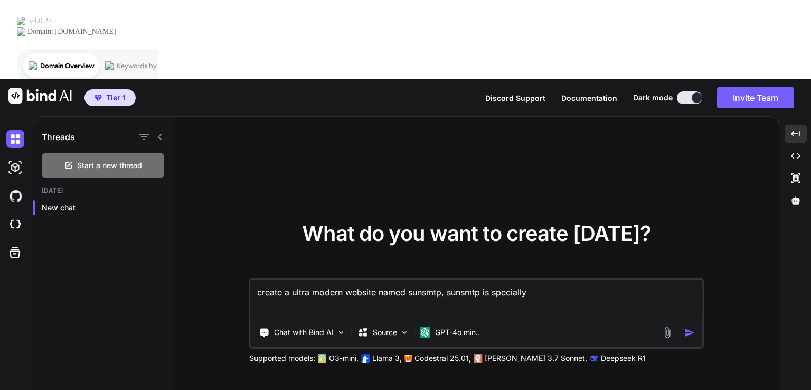
type textarea "x"
type textarea "create a ultra modern website named sunsmtp, sunsmtp is specially fo"
type textarea "x"
type textarea "create a ultra modern website named sunsmtp, sunsmtp is specially for"
type textarea "x"
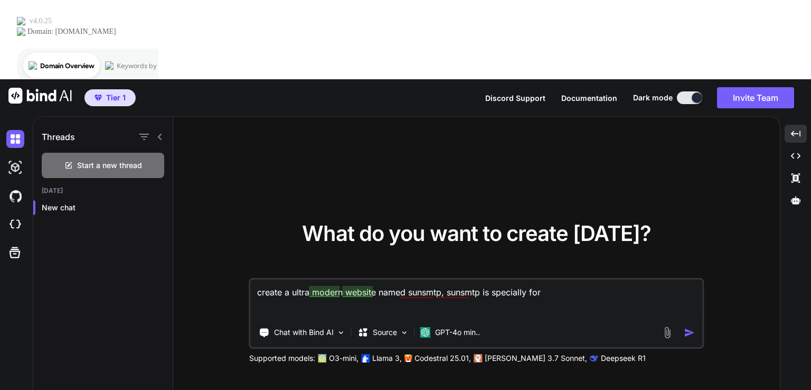
type textarea "create a ultra modern website named sunsmtp, sunsmtp is specially for b"
type textarea "x"
type textarea "create a ultra modern website named sunsmtp, sunsmtp is specially for bu"
type textarea "x"
type textarea "create a ultra modern website named sunsmtp, sunsmtp is specially for bui"
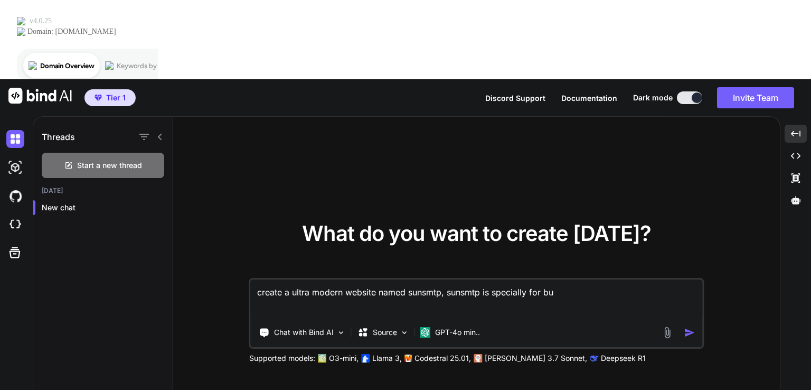
type textarea "x"
type textarea "create a ultra modern website named sunsmtp, sunsmtp is specially for buil"
type textarea "x"
type textarea "create a ultra modern website named sunsmtp, sunsmtp is specially for build"
type textarea "x"
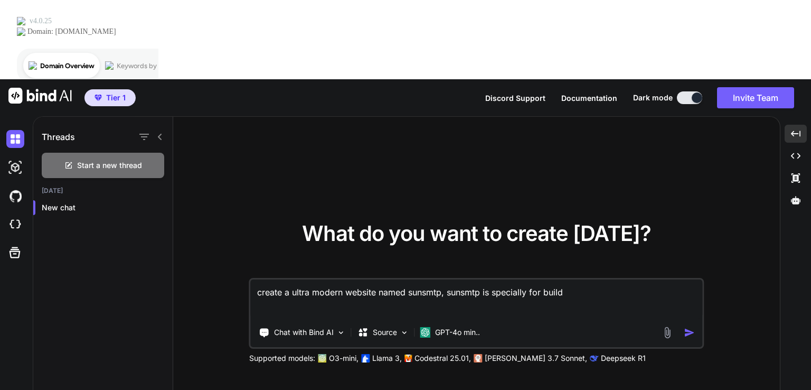
type textarea "create a ultra modern website named sunsmtp, sunsmtp is specially for build"
type textarea "x"
type textarea "create a ultra modern website named sunsmtp, sunsmtp is specially for build p"
type textarea "x"
type textarea "create a ultra modern website named sunsmtp, sunsmtp is specially for build pe"
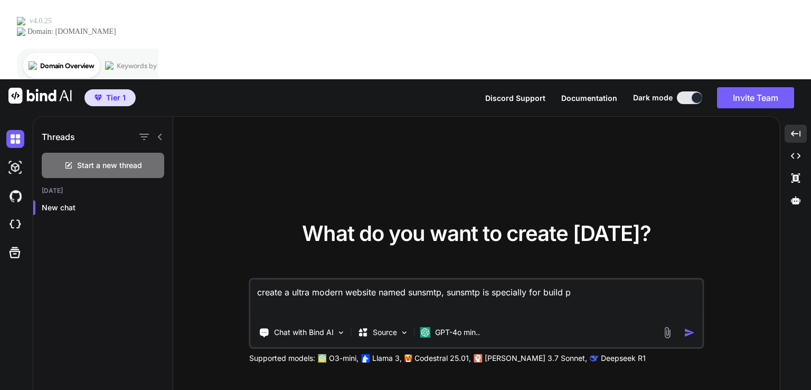
type textarea "x"
type textarea "create a ultra modern website named sunsmtp, sunsmtp is specially for build per"
type textarea "x"
type textarea "create a ultra modern website named sunsmtp, sunsmtp is specially for build pers"
type textarea "x"
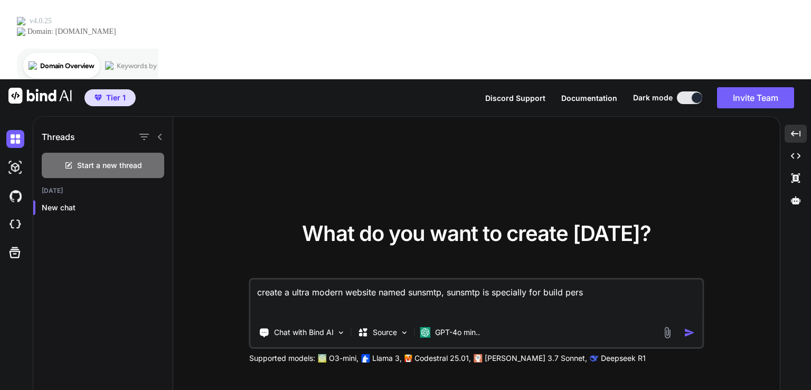
type textarea "create a ultra modern website named sunsmtp, sunsmtp is specially for build per…"
type textarea "x"
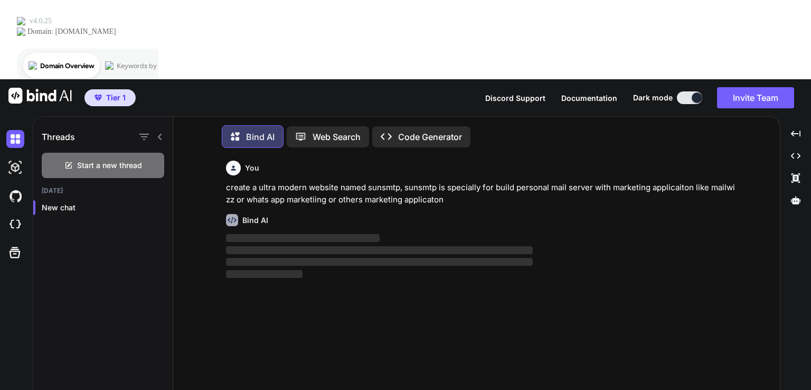
scroll to position [4, 0]
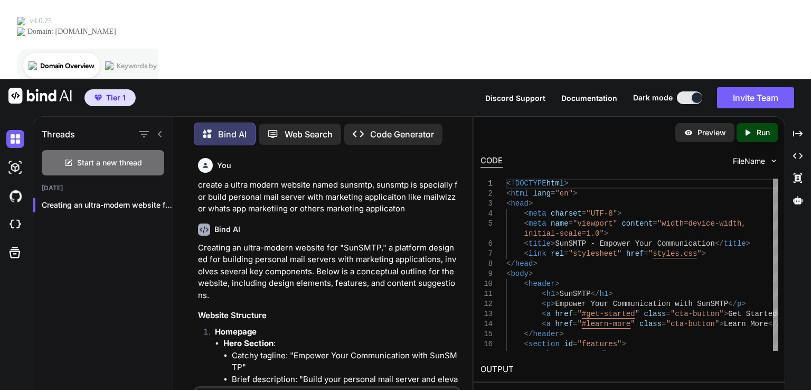
click at [517, 348] on div "Preview Created with Pixso. Run CODE FileName 1 2 3 4 5 6 7 8 9 10 11 12 13 14 …" at bounding box center [628, 292] width 311 height 353
click at [778, 178] on div at bounding box center [775, 215] width 5 height 75
click at [451, 309] on h3 "Website Structure" at bounding box center [328, 315] width 260 height 12
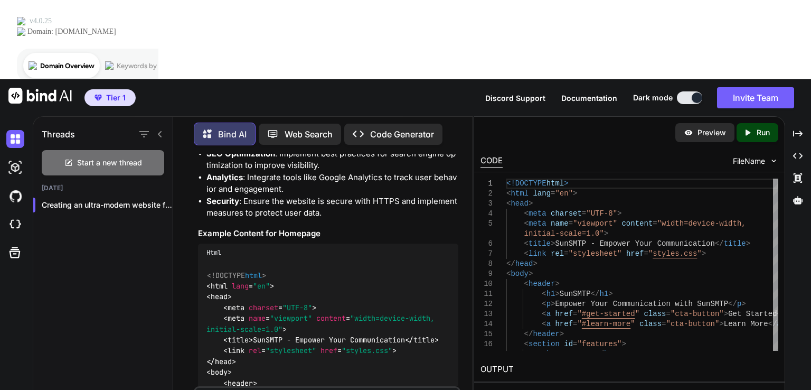
scroll to position [866, 0]
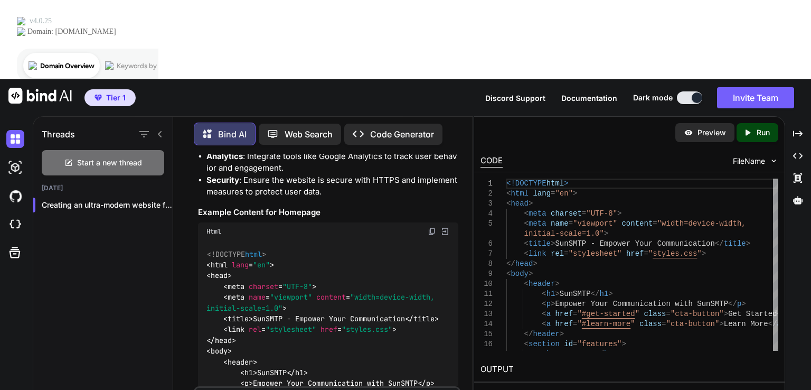
click at [433, 227] on img at bounding box center [432, 231] width 8 height 8
click at [410, 128] on p "Code Generator" at bounding box center [402, 134] width 64 height 13
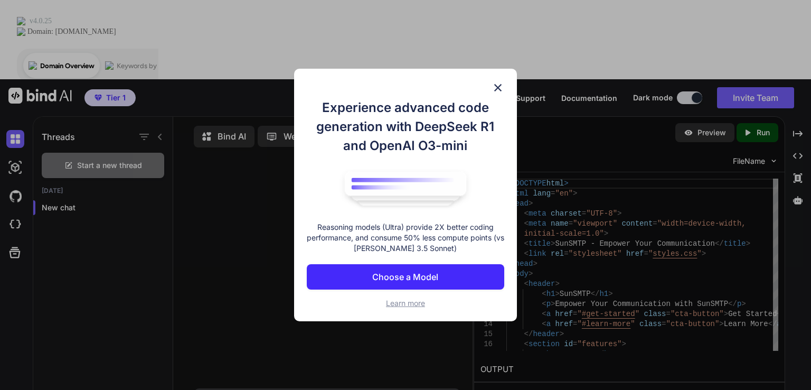
click at [424, 278] on p "Choose a Model" at bounding box center [405, 276] width 66 height 13
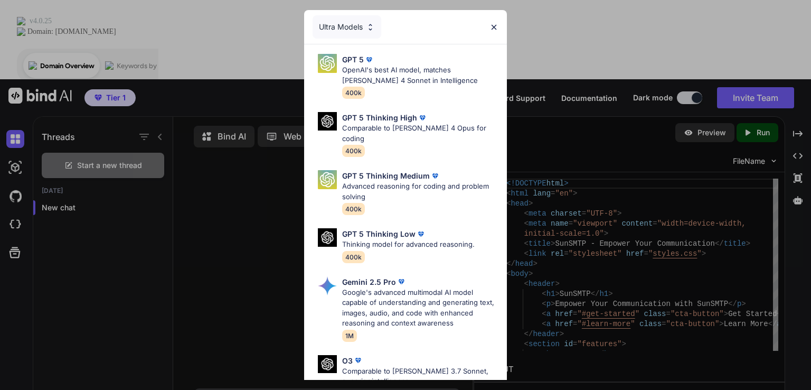
click at [496, 29] on img at bounding box center [493, 27] width 9 height 9
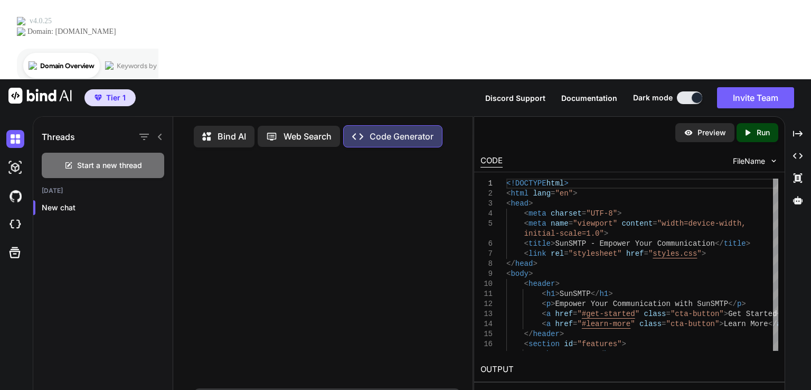
click at [220, 130] on p "Bind AI" at bounding box center [231, 136] width 29 height 13
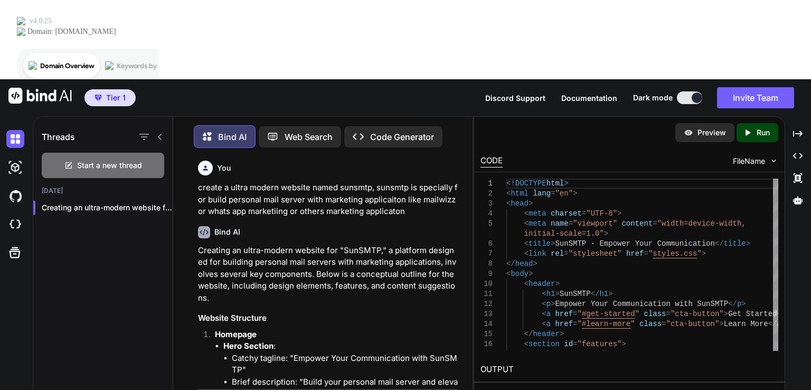
scroll to position [4, 0]
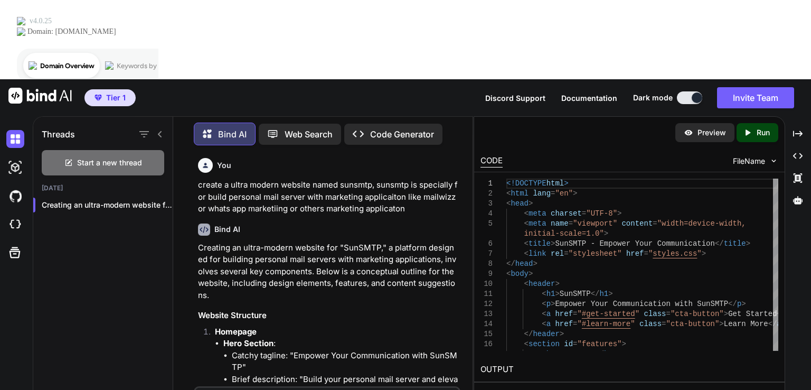
click at [467, 222] on div "You create a ultra modern website named sunsmtp, sunsmtp is specially for build…" at bounding box center [327, 311] width 291 height 315
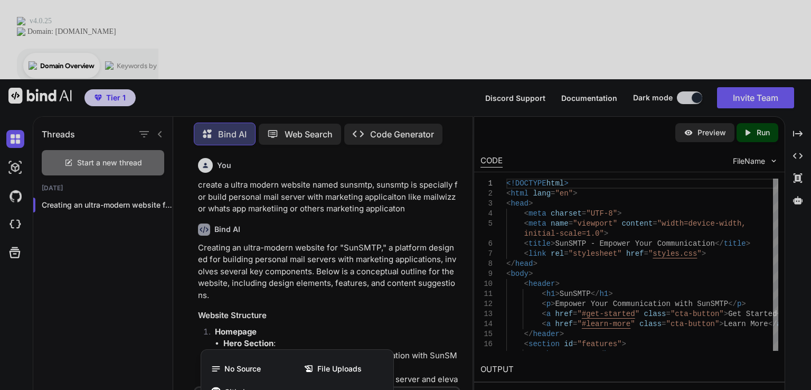
click at [147, 293] on div at bounding box center [405, 195] width 811 height 390
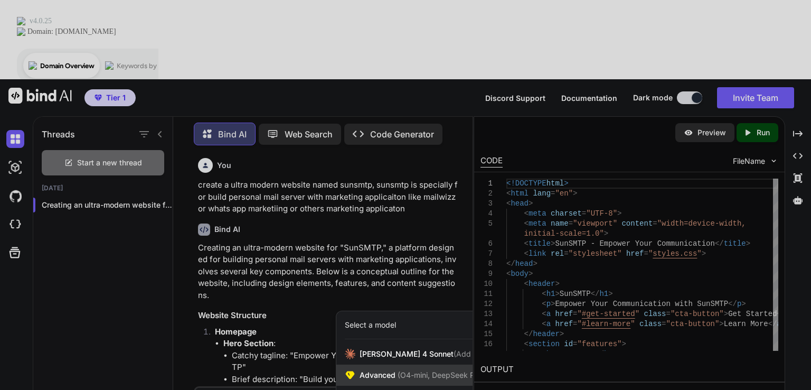
click at [395, 370] on span "(O4-mini, DeepSeek R1)" at bounding box center [437, 374] width 85 height 9
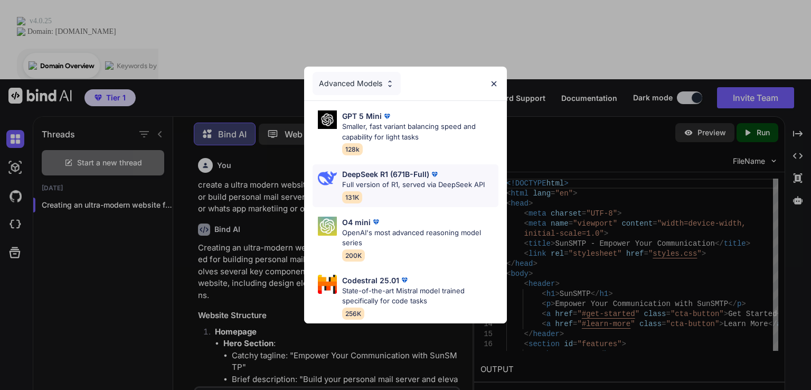
click at [407, 168] on p "DeepSeek R1 (671B-Full)" at bounding box center [385, 173] width 87 height 11
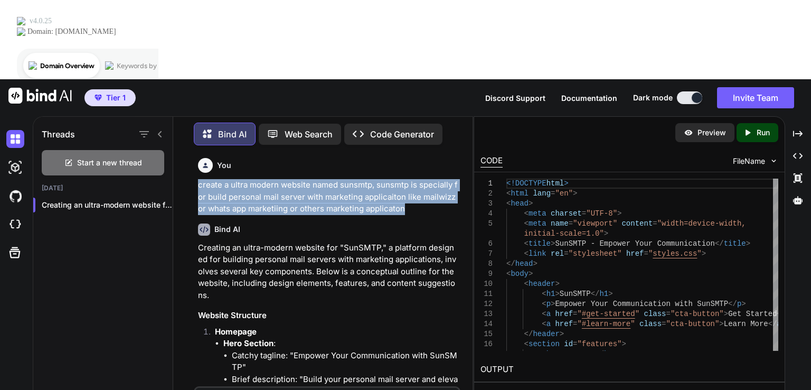
drag, startPoint x: 196, startPoint y: 103, endPoint x: 413, endPoint y: 135, distance: 219.3
click at [413, 154] on div "You create a ultra modern website named sunsmtp, sunsmtp is specially for build…" at bounding box center [328, 270] width 264 height 232
copy p "create a ultra modern website named sunsmtp, sunsmtp is specially for build per…"
click at [265, 387] on textarea at bounding box center [326, 396] width 263 height 19
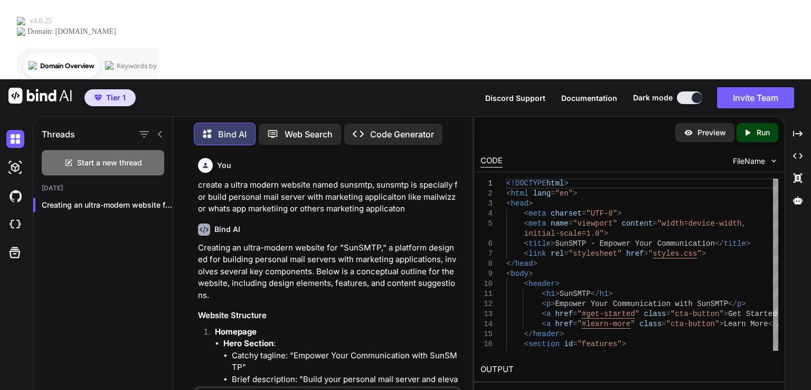
paste textarea "create a ultra modern website named sunsmtp, sunsmtp is specially for build per…"
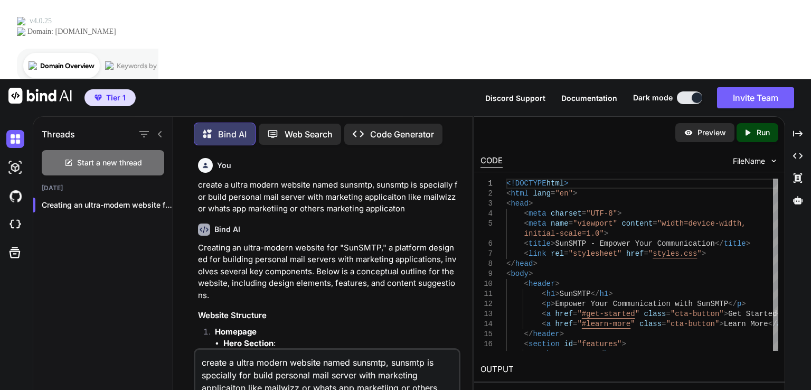
click at [287, 349] on textarea "create a ultra modern website named sunsmtp, sunsmtp is specially for build per…" at bounding box center [326, 377] width 263 height 57
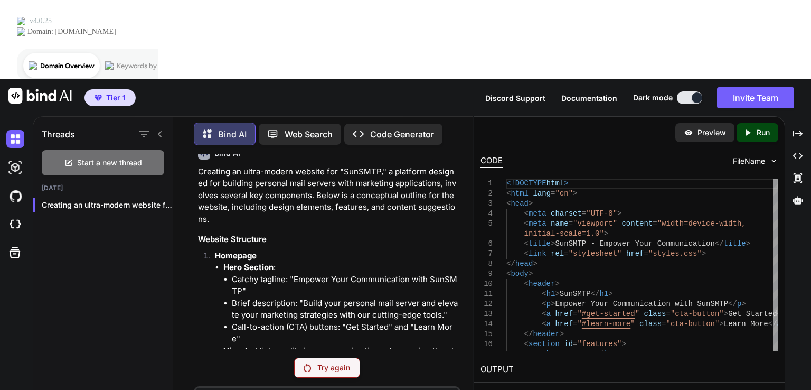
scroll to position [61, 0]
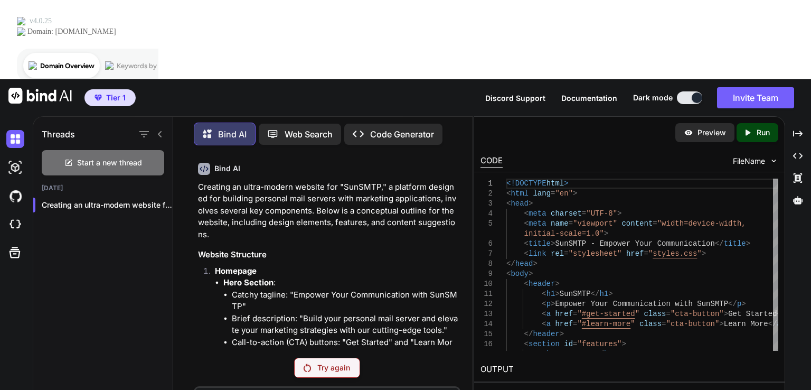
click at [334, 362] on p "Try again" at bounding box center [333, 367] width 33 height 11
click at [403, 124] on div "Created with Pixso. Code Generator" at bounding box center [393, 134] width 98 height 21
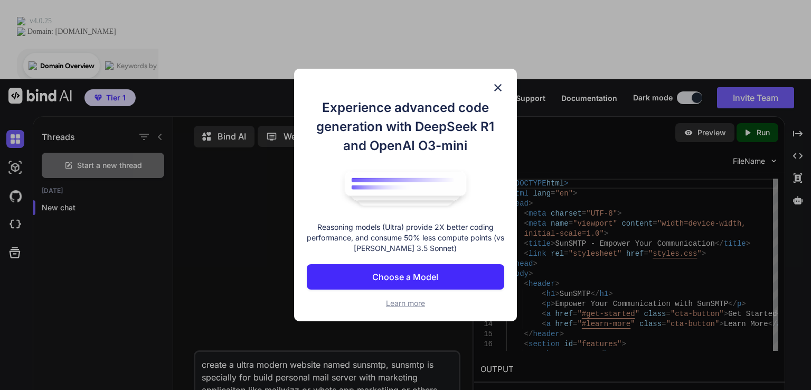
click at [421, 279] on p "Choose a Model" at bounding box center [405, 276] width 66 height 13
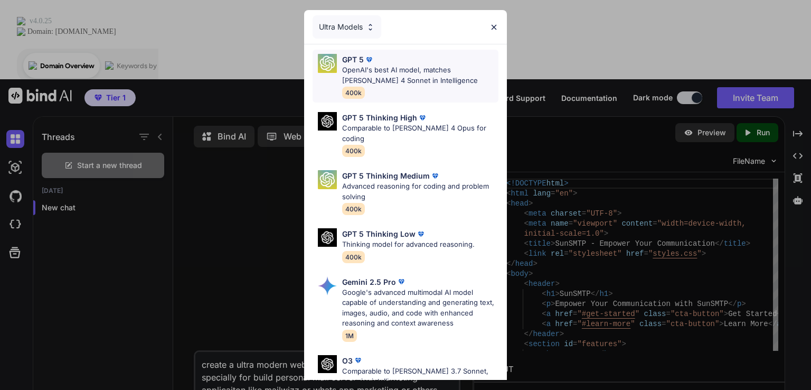
click at [382, 77] on p "OpenAI's best AI model, matches Claude 4 Sonnet in Intelligence" at bounding box center [420, 75] width 156 height 21
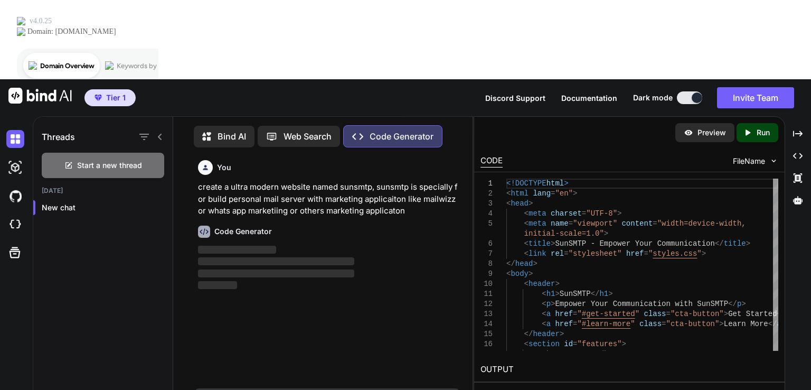
scroll to position [4, 0]
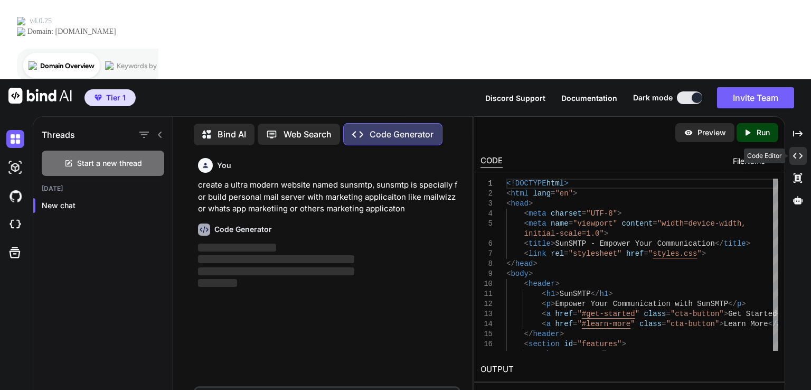
click at [798, 151] on icon "Created with Pixso." at bounding box center [798, 156] width 10 height 10
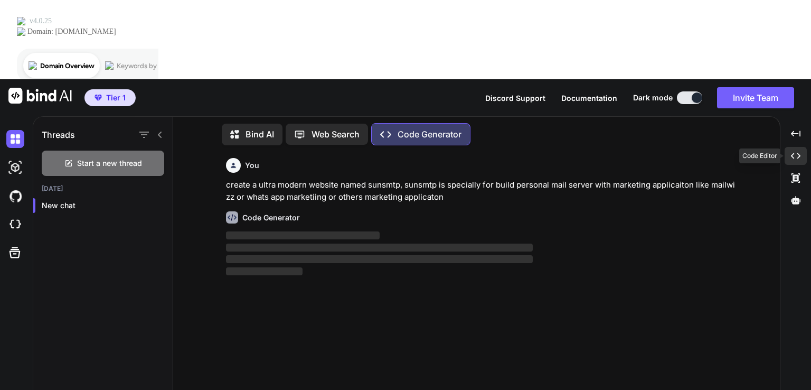
click at [798, 151] on icon "Created with Pixso." at bounding box center [796, 156] width 10 height 10
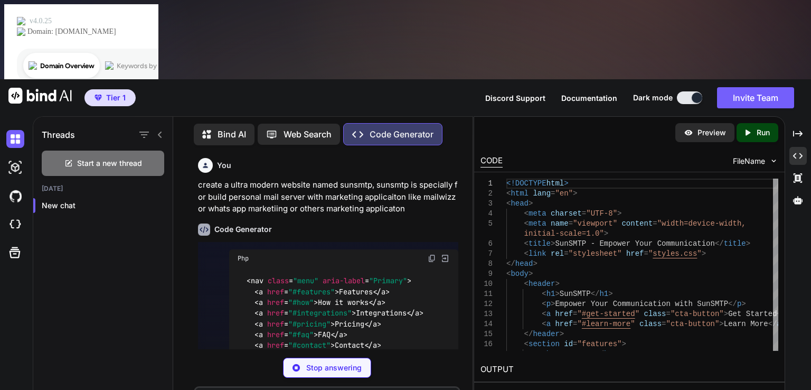
click at [461, 225] on div "You create a ultra modern website named sunsmtp, sunsmtp is specially for build…" at bounding box center [327, 311] width 291 height 315
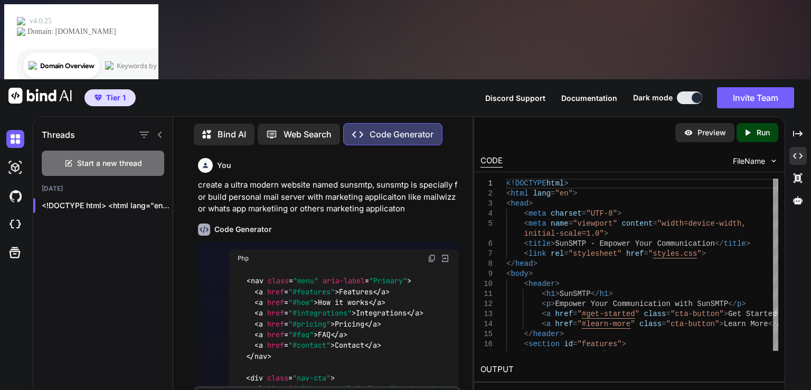
click at [430, 254] on img at bounding box center [432, 258] width 8 height 8
click at [467, 254] on div "You create a ultra modern website named sunsmtp, sunsmtp is specially for build…" at bounding box center [327, 311] width 291 height 315
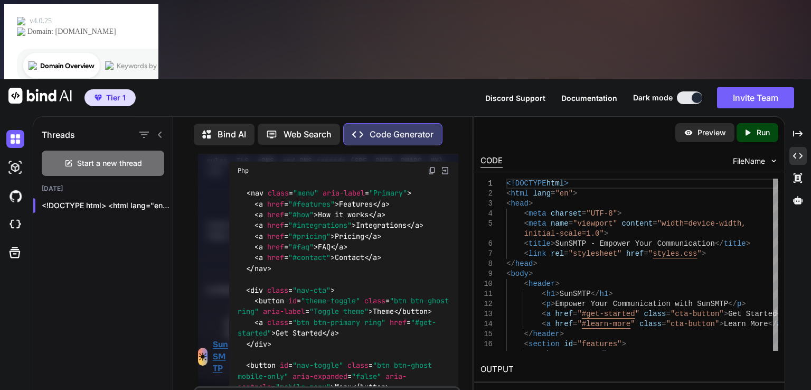
scroll to position [2829, 0]
click at [444, 165] on img at bounding box center [445, 170] width 10 height 10
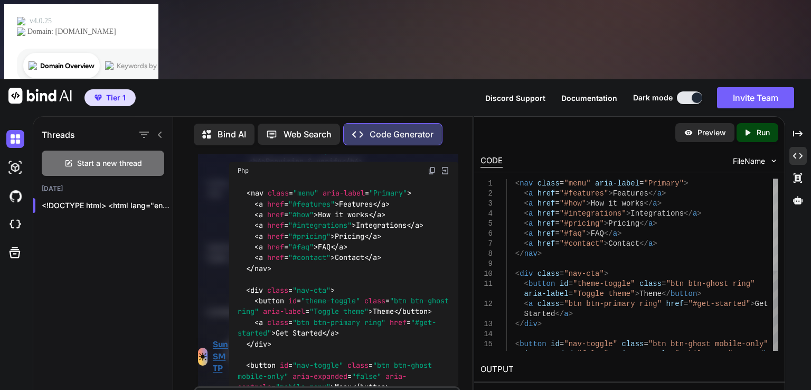
click at [773, 178] on div at bounding box center [775, 224] width 5 height 92
click at [270, 387] on textarea at bounding box center [326, 396] width 263 height 19
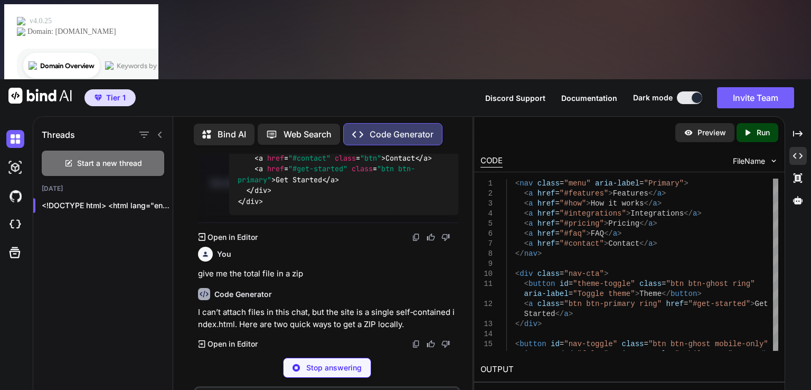
scroll to position [5925, 0]
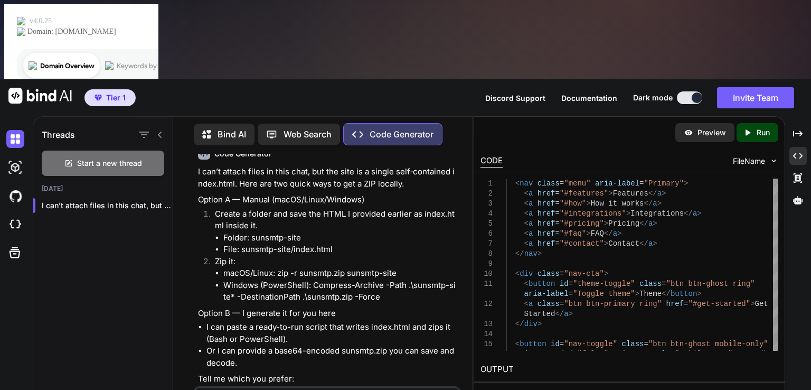
click at [461, 281] on div "You create a ultra modern website named sunsmtp, sunsmtp is specially for build…" at bounding box center [327, 311] width 291 height 315
click at [361, 189] on p "I can’t attach files in this chat, but the site is a single self‑contained inde…" at bounding box center [328, 178] width 260 height 24
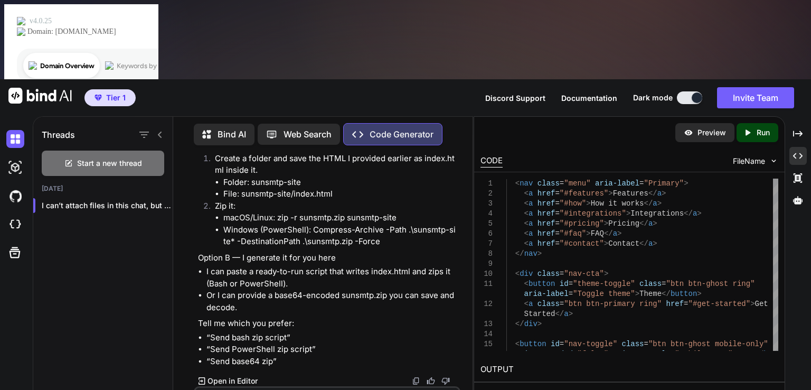
scroll to position [6153, 0]
click at [704, 127] on p "Preview" at bounding box center [711, 132] width 29 height 11
drag, startPoint x: 704, startPoint y: 53, endPoint x: 754, endPoint y: 50, distance: 50.2
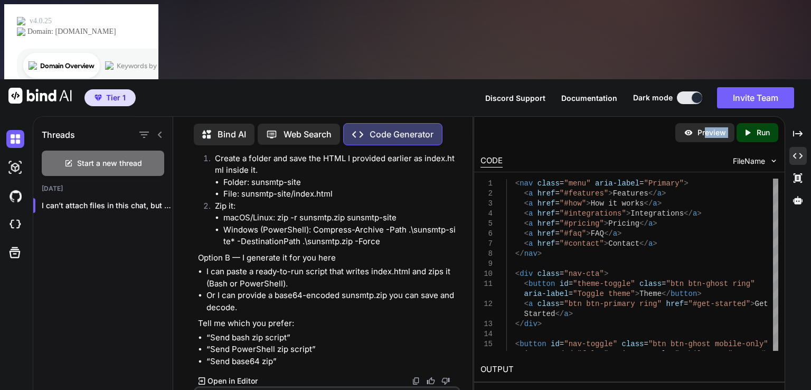
click at [754, 123] on div "Preview Created with Pixso. Run" at bounding box center [726, 132] width 103 height 19
click at [754, 128] on icon "Created with Pixso." at bounding box center [750, 133] width 14 height 10
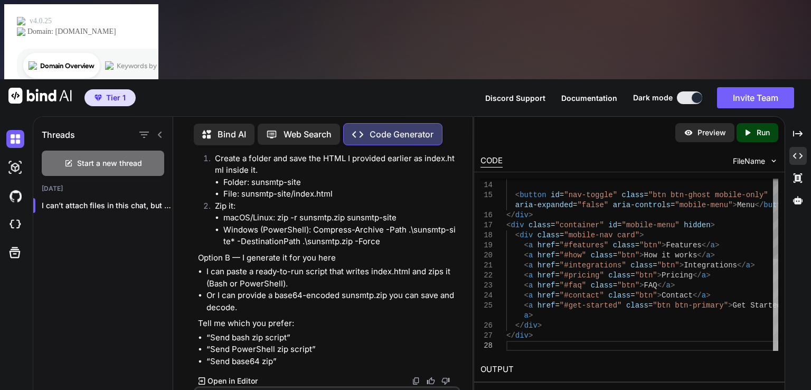
click at [773, 229] on div at bounding box center [775, 264] width 5 height 172
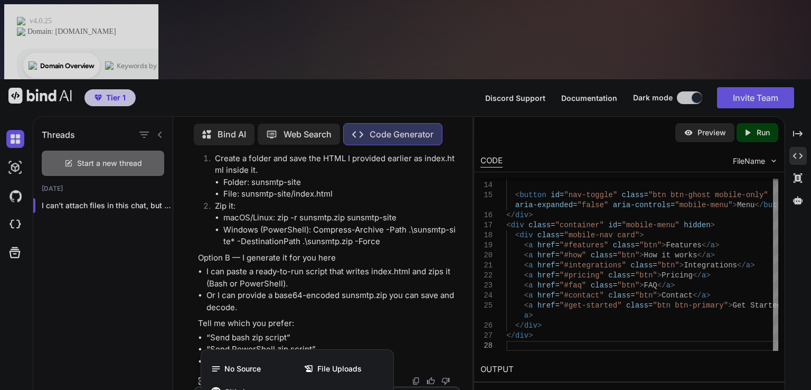
click at [144, 267] on div at bounding box center [405, 195] width 811 height 390
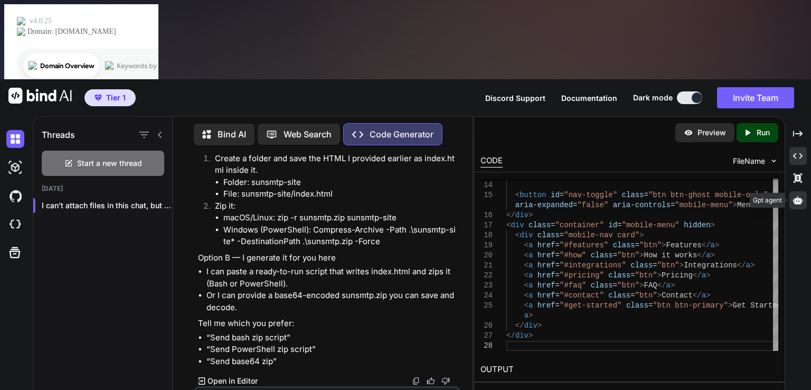
click at [796, 196] on icon at bounding box center [798, 200] width 10 height 8
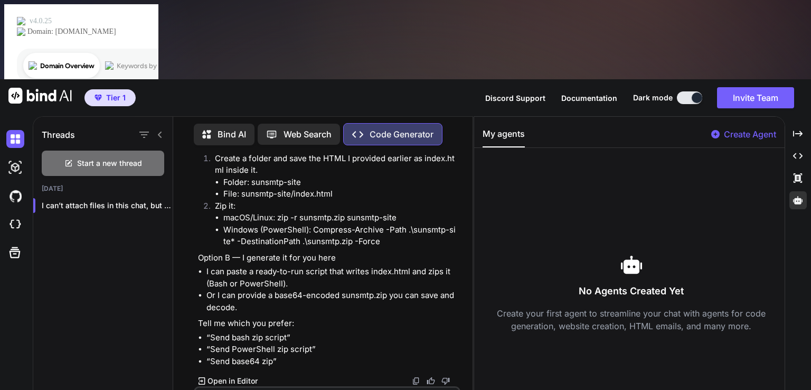
click at [736, 128] on p "Create Agent" at bounding box center [750, 134] width 52 height 13
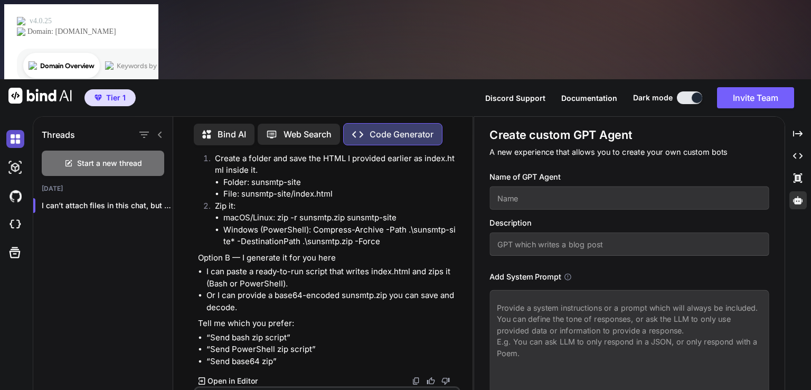
click at [13, 130] on img at bounding box center [15, 139] width 18 height 18
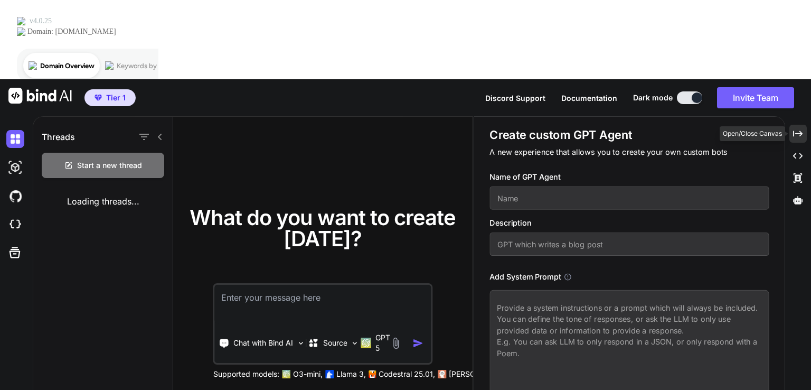
click at [805, 125] on div "Created with Pixso." at bounding box center [797, 134] width 17 height 18
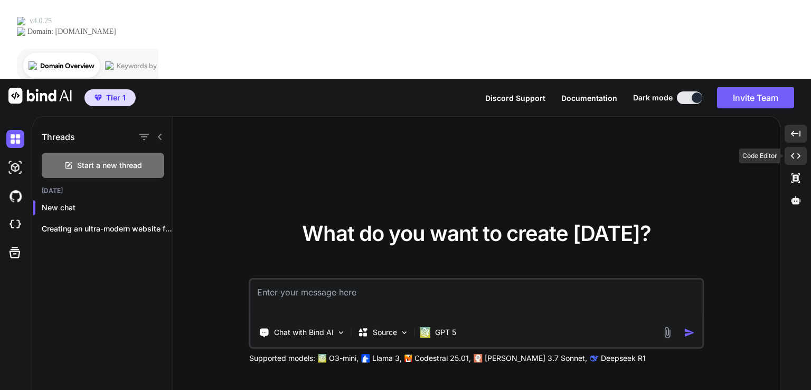
click at [794, 151] on icon "Created with Pixso." at bounding box center [796, 156] width 10 height 10
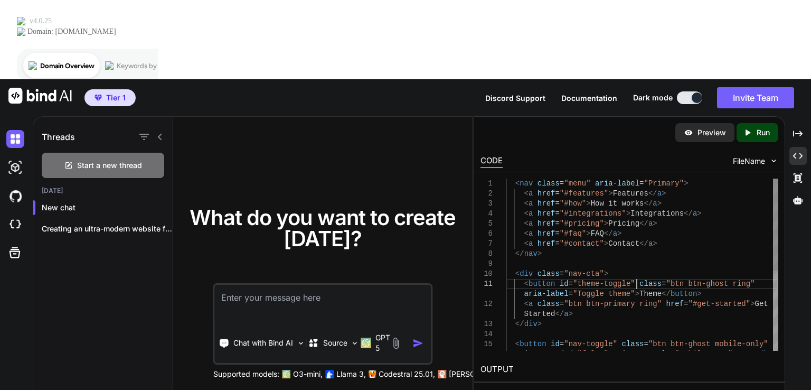
click at [638, 206] on div "< nav class = "menu" aria-label = "Primary" > < a href = "#features" > Features…" at bounding box center [642, 338] width 272 height 321
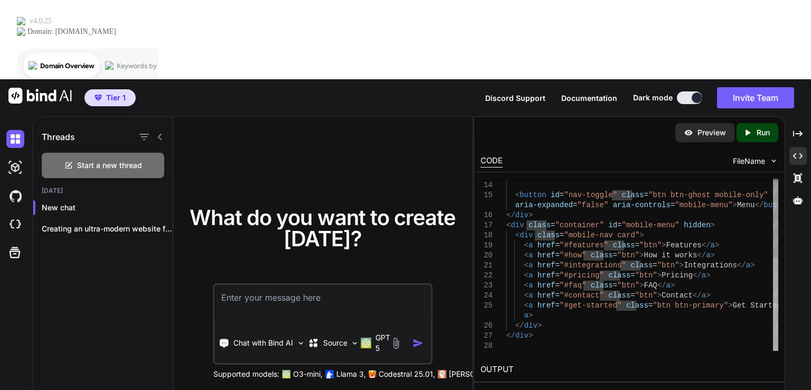
click at [773, 265] on div at bounding box center [775, 264] width 5 height 172
drag, startPoint x: 774, startPoint y: 339, endPoint x: 773, endPoint y: 379, distance: 39.6
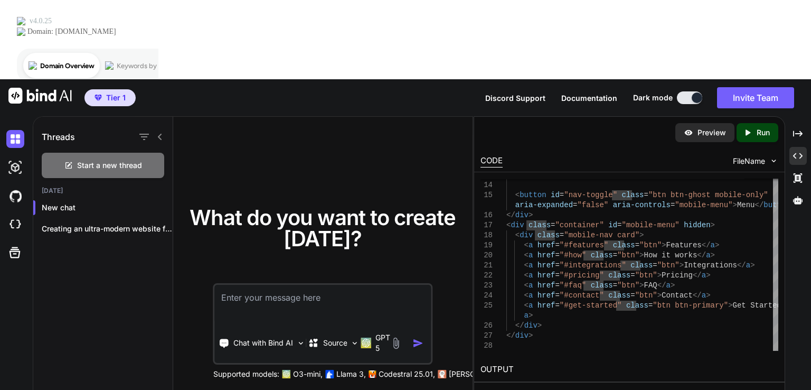
click at [773, 379] on div "Preview Created with Pixso. Run CODE FileName 13 14 15 16 17 18 19 20 21 22 23 …" at bounding box center [628, 292] width 311 height 353
copy pre "<a href="#features" class="btn">Features</a> <a href="#how" class="btn">How it …"
click at [758, 127] on p "Run" at bounding box center [762, 132] width 13 height 11
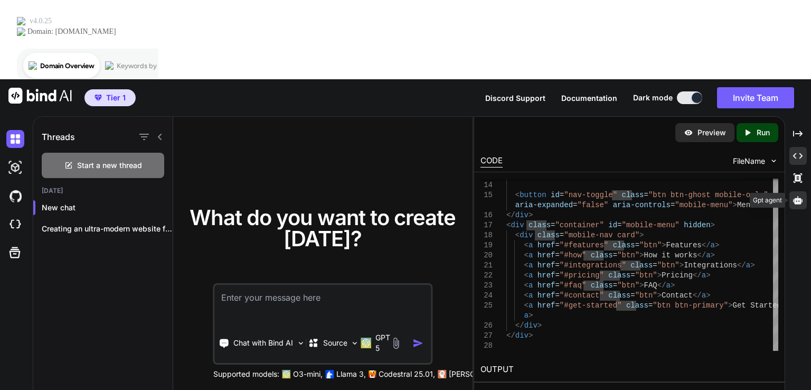
click at [794, 195] on icon at bounding box center [798, 200] width 10 height 10
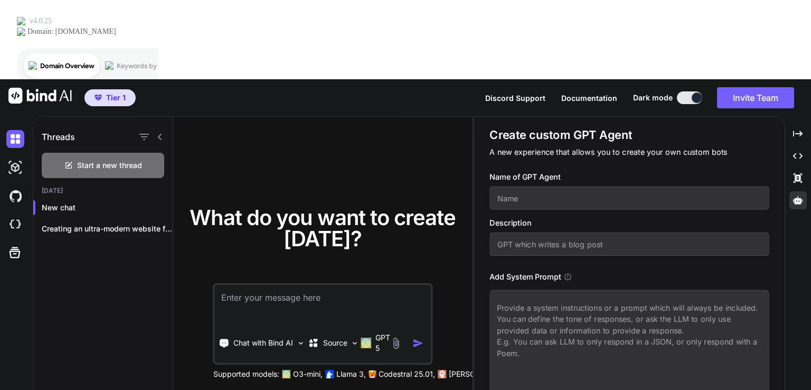
click at [545, 186] on input "text" at bounding box center [628, 197] width 279 height 23
click at [537, 232] on input "text" at bounding box center [628, 243] width 279 height 23
click at [595, 232] on input "text" at bounding box center [628, 243] width 279 height 23
click at [582, 290] on textarea at bounding box center [628, 344] width 279 height 108
click at [566, 273] on icon at bounding box center [567, 276] width 7 height 7
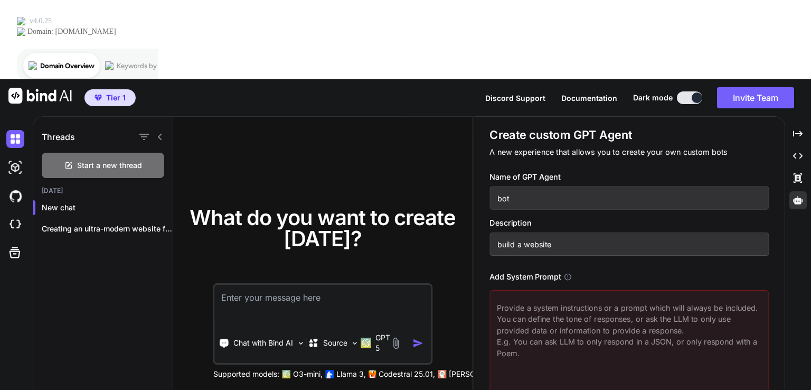
click at [513, 290] on textarea at bounding box center [628, 344] width 279 height 108
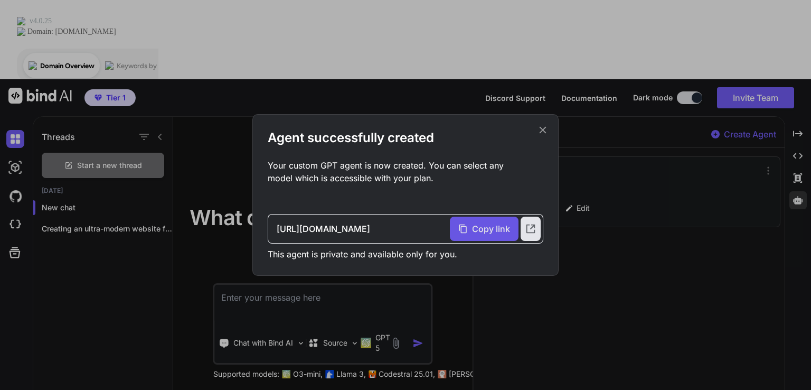
click at [486, 231] on span "Copy link" at bounding box center [491, 228] width 38 height 13
click at [543, 131] on icon at bounding box center [543, 130] width 12 height 12
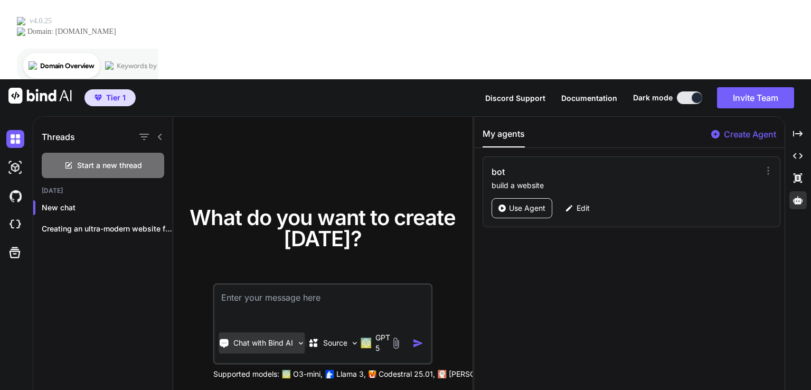
click at [282, 337] on p "Chat with Bind AI" at bounding box center [263, 342] width 60 height 11
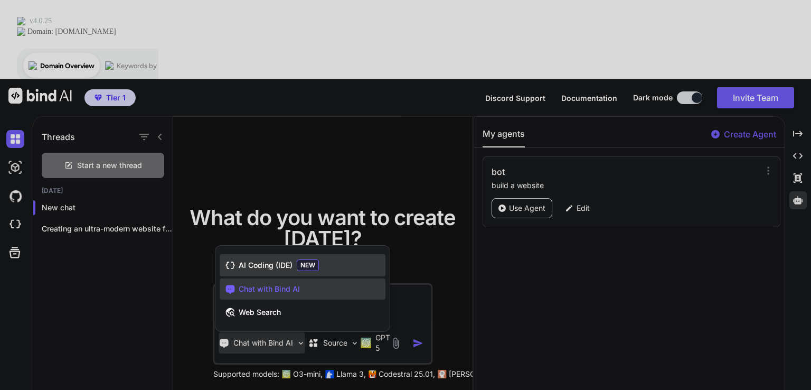
click at [260, 260] on span "AI Coding (IDE)" at bounding box center [266, 265] width 54 height 11
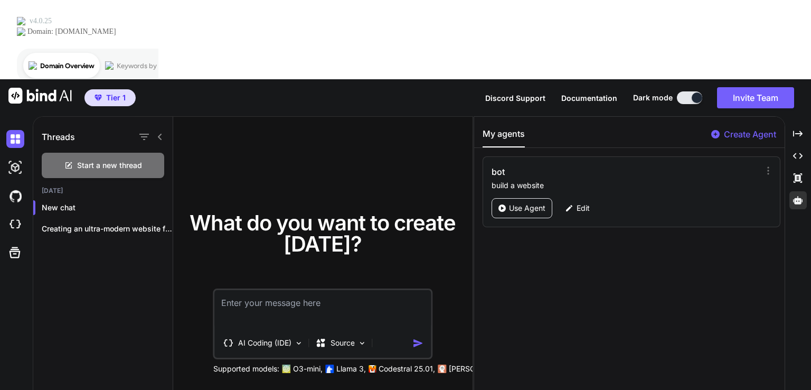
click at [456, 363] on p "Claude 3.7 Sonnet," at bounding box center [500, 368] width 102 height 11
click at [409, 363] on p "Codestral 25.01," at bounding box center [406, 368] width 56 height 11
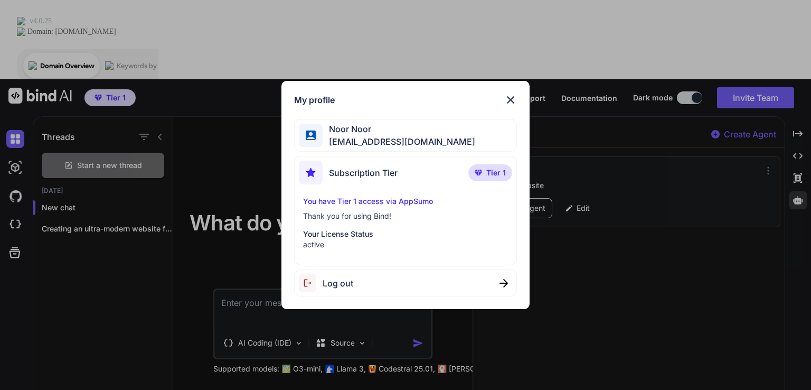
click at [507, 102] on img at bounding box center [510, 99] width 13 height 13
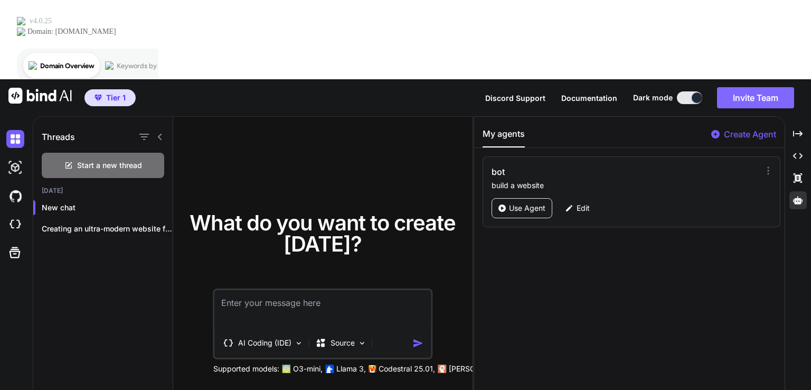
click at [741, 87] on button "Invite Team" at bounding box center [755, 97] width 77 height 21
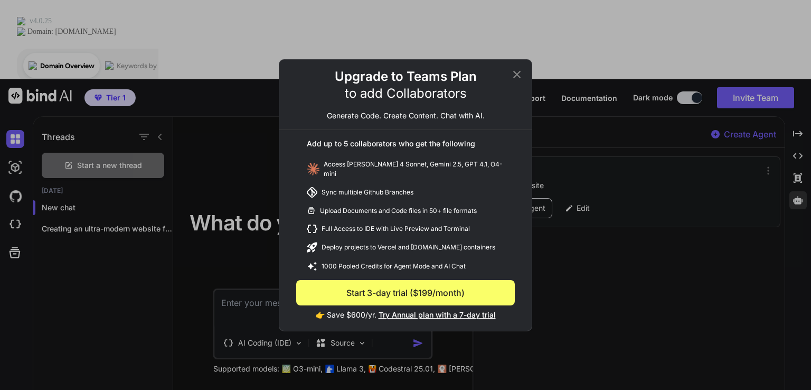
click at [518, 77] on icon at bounding box center [516, 74] width 13 height 13
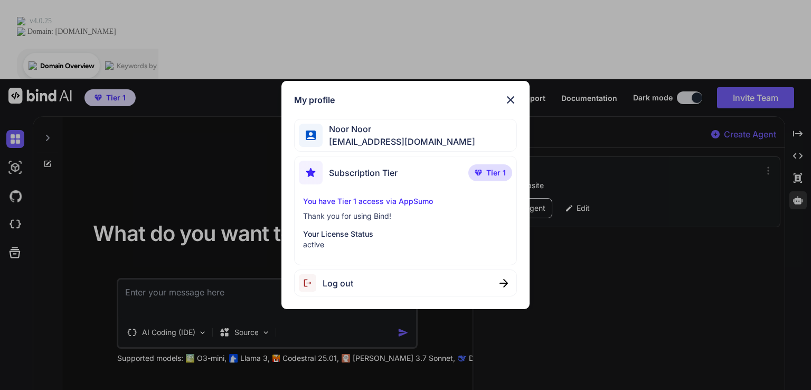
click at [512, 102] on img at bounding box center [510, 99] width 13 height 13
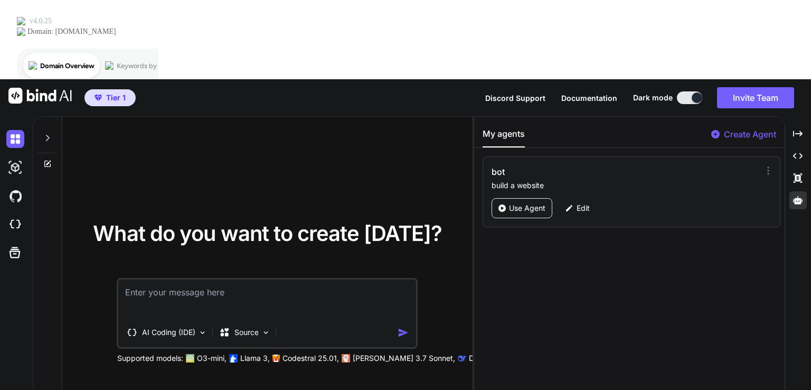
click at [82, 223] on div "What do you want to create today? AI Coding (IDE) Source Supported models: O3-m…" at bounding box center [267, 293] width 376 height 140
click at [203, 328] on img at bounding box center [202, 332] width 9 height 9
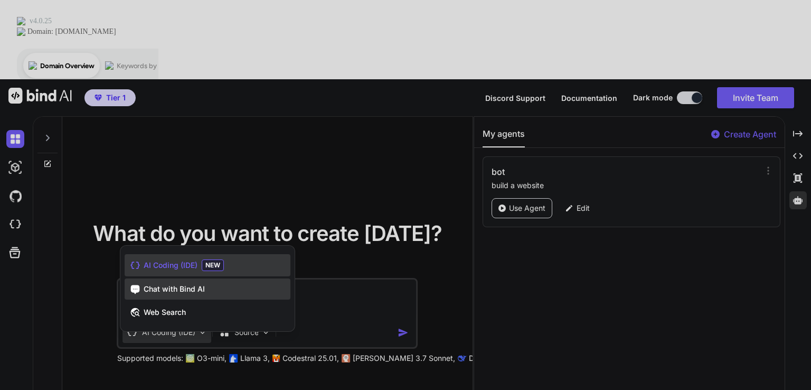
click at [208, 278] on div "Chat with Bind AI" at bounding box center [208, 288] width 166 height 21
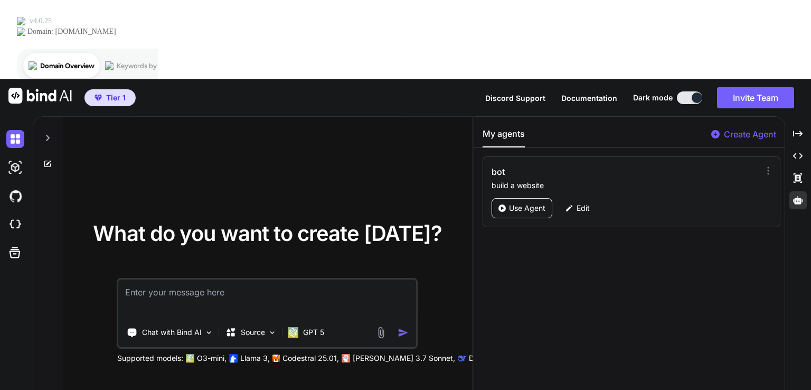
click at [208, 279] on textarea at bounding box center [267, 298] width 297 height 39
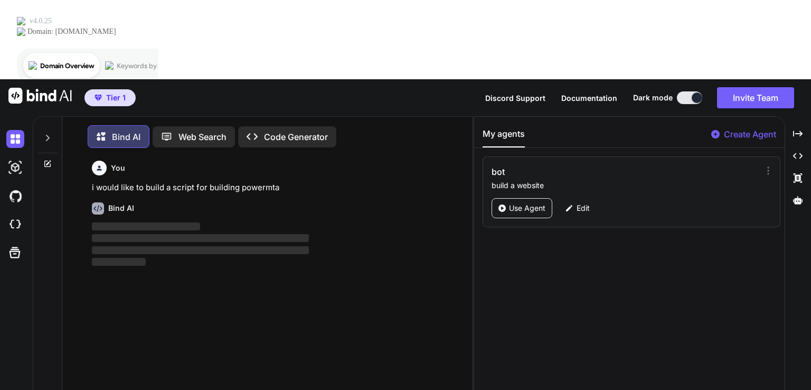
scroll to position [4, 0]
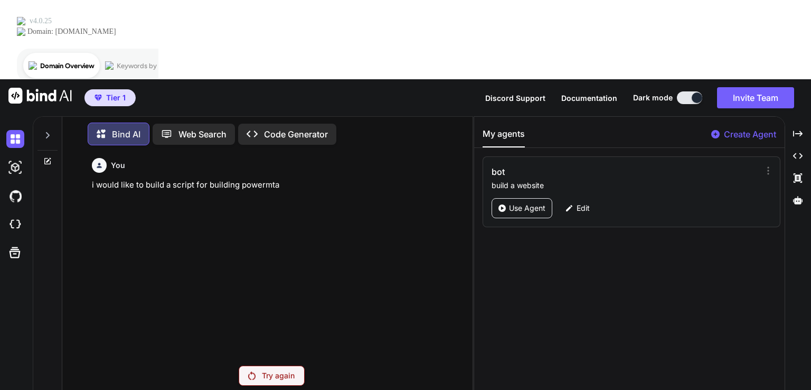
click at [275, 370] on p "Try again" at bounding box center [278, 375] width 33 height 11
click at [272, 370] on p "Try again" at bounding box center [278, 375] width 33 height 11
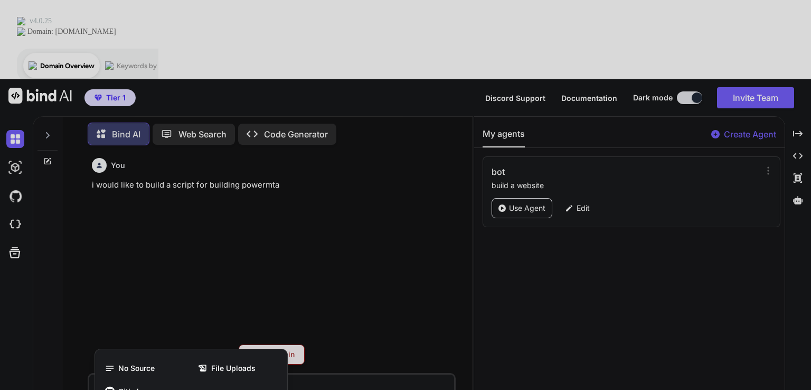
click at [204, 340] on div at bounding box center [405, 195] width 811 height 390
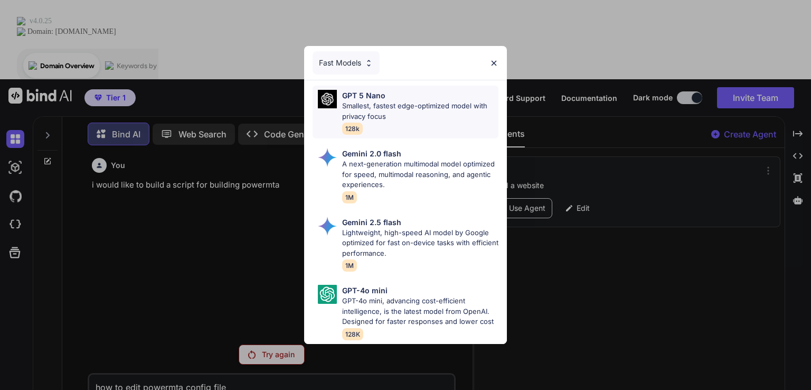
click at [426, 119] on div "GPT 5 Nano Smallest, fastest edge-optimized model with privacy focus 128k" at bounding box center [420, 112] width 156 height 44
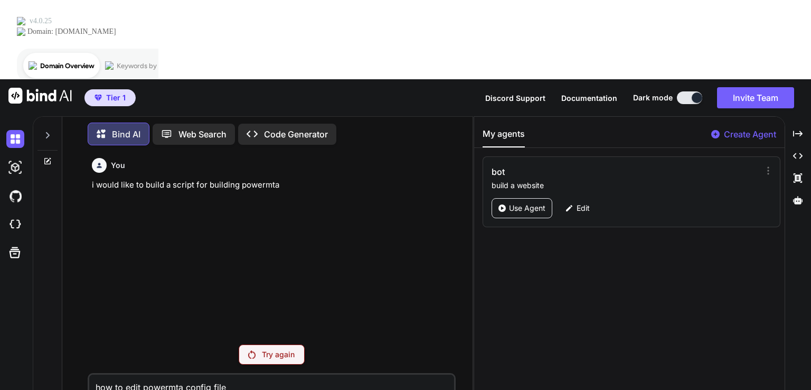
click at [276, 349] on p "Try again" at bounding box center [278, 354] width 33 height 11
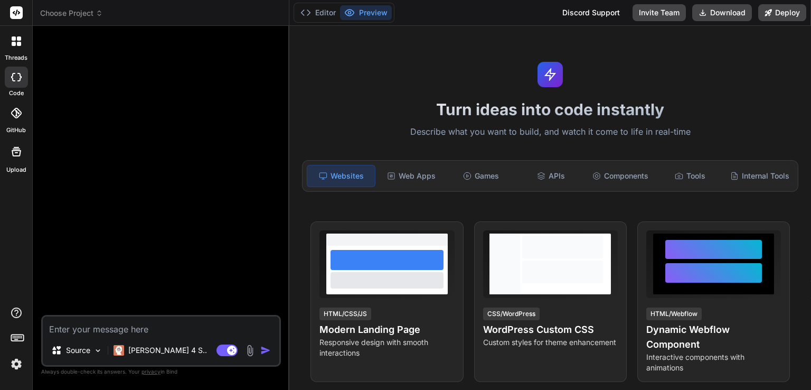
type textarea "x"
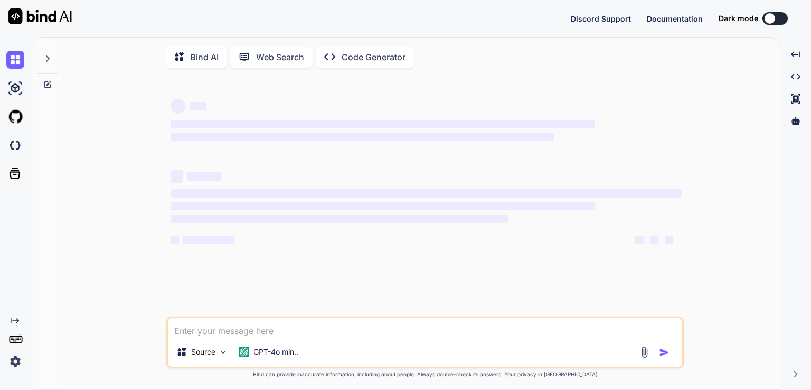
type textarea "x"
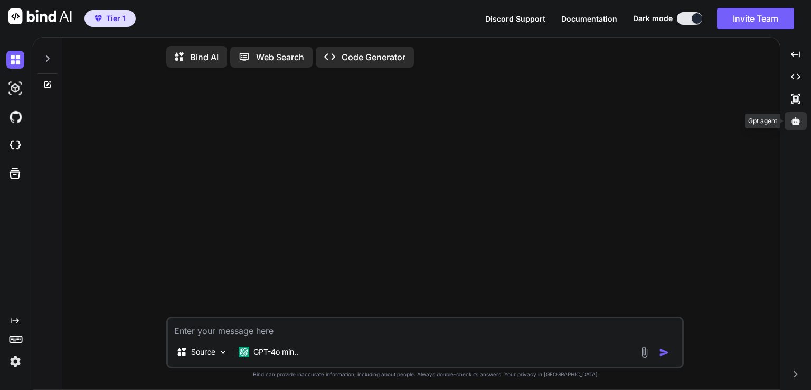
click at [795, 127] on div at bounding box center [795, 121] width 22 height 18
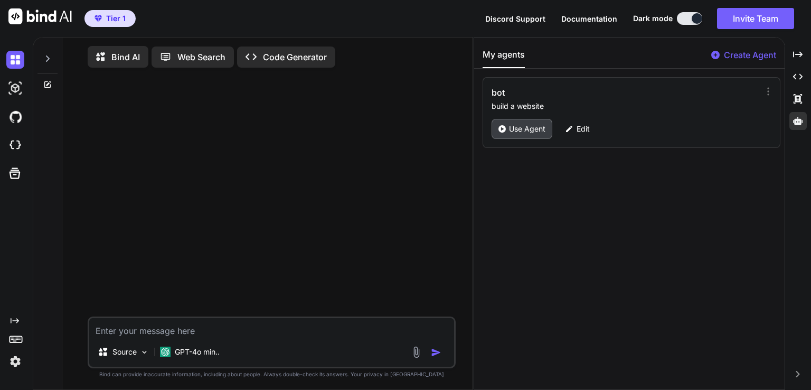
click at [501, 131] on icon at bounding box center [501, 128] width 7 height 7
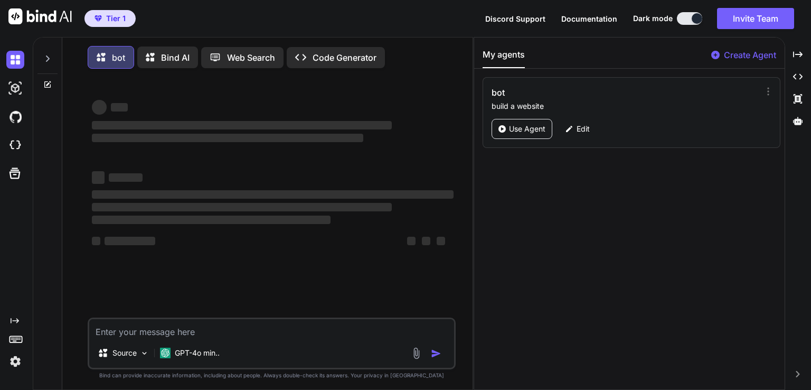
click at [186, 324] on textarea at bounding box center [271, 328] width 365 height 19
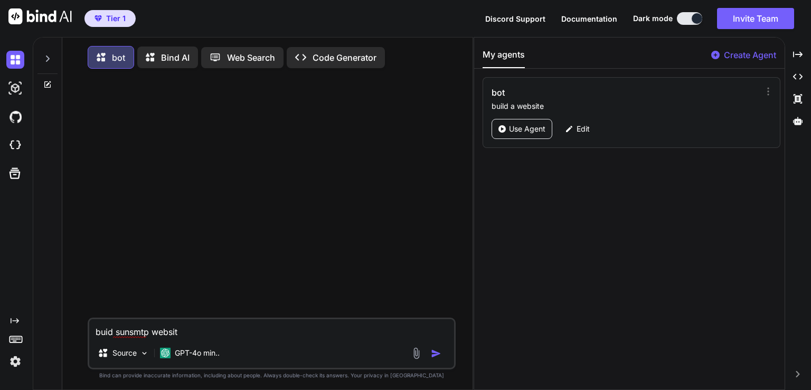
type textarea "buid sunsmtp website"
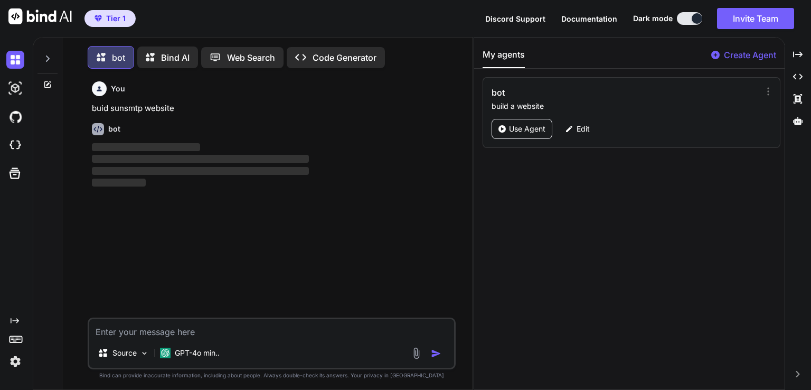
scroll to position [4, 0]
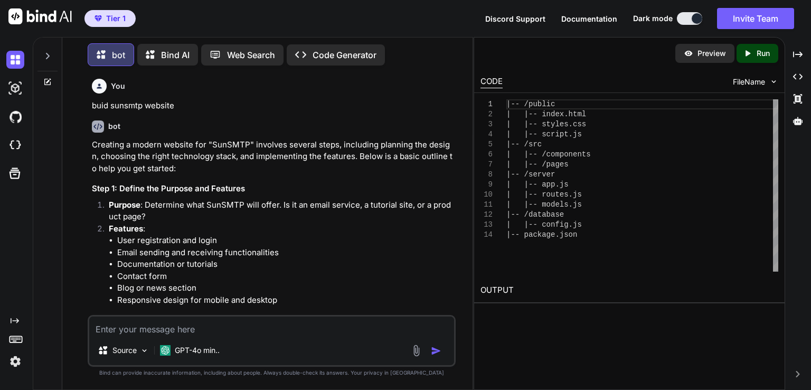
click at [756, 51] on p "Run" at bounding box center [762, 53] width 13 height 11
click at [570, 257] on div "|-- /public | |-- index.html | |-- styles.css | |-- script.js |-- /src | |-- /c…" at bounding box center [642, 185] width 272 height 172
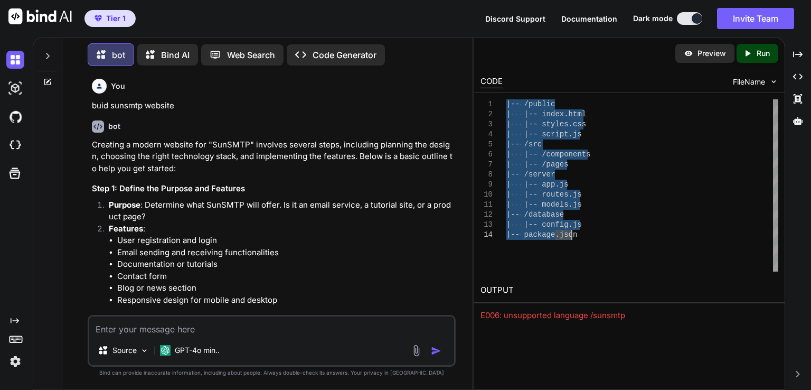
type textarea "|-- /public | |-- index.html | |-- styles.css | |-- script.js |-- /src | |-- /c…"
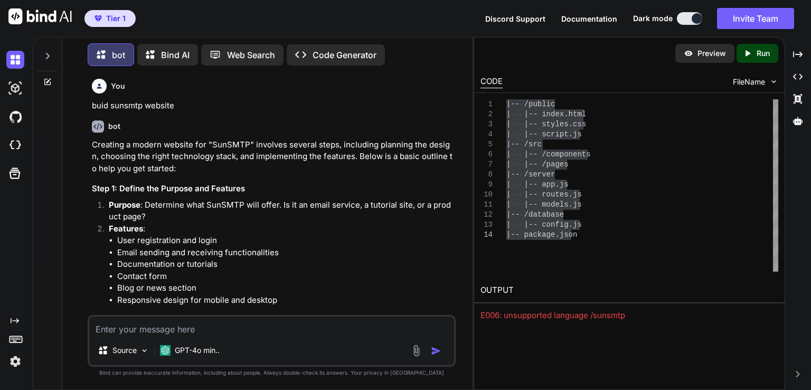
click at [443, 290] on li "Blog or news section" at bounding box center [285, 288] width 336 height 12
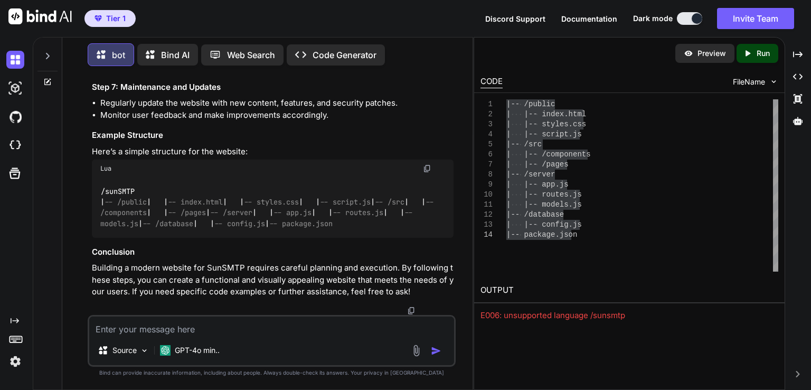
scroll to position [726, 0]
